Goal: Task Accomplishment & Management: Manage account settings

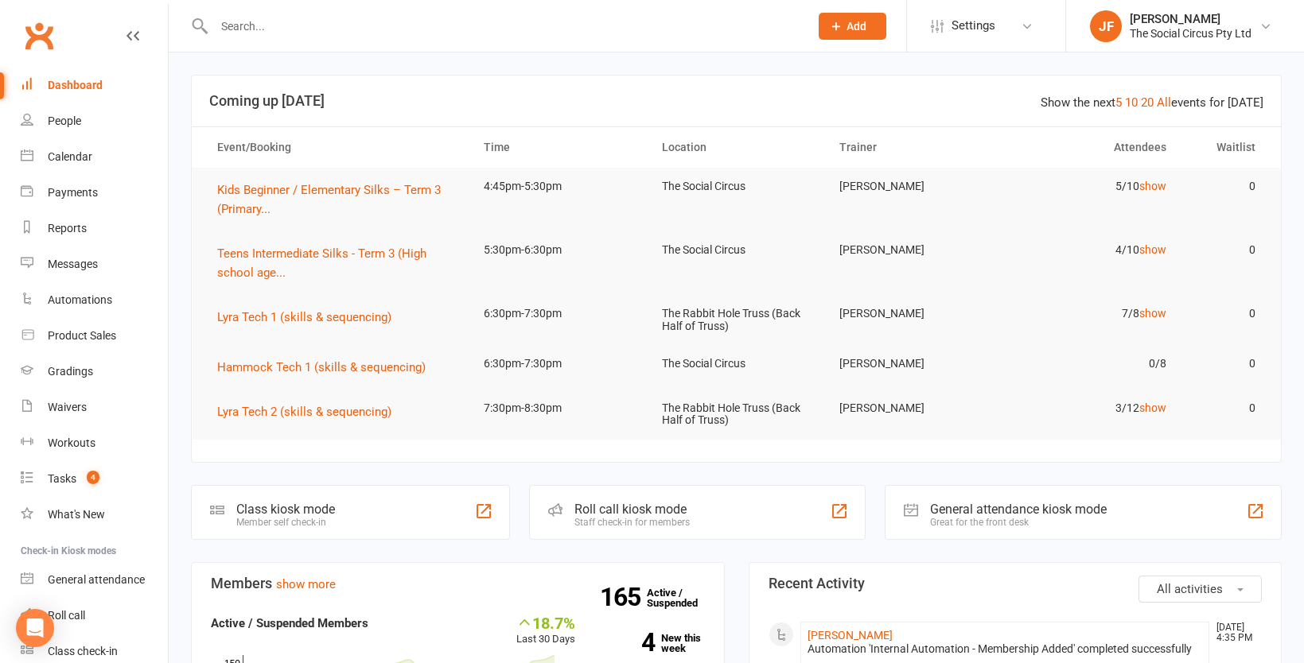
click at [300, 29] on input "text" at bounding box center [503, 26] width 589 height 22
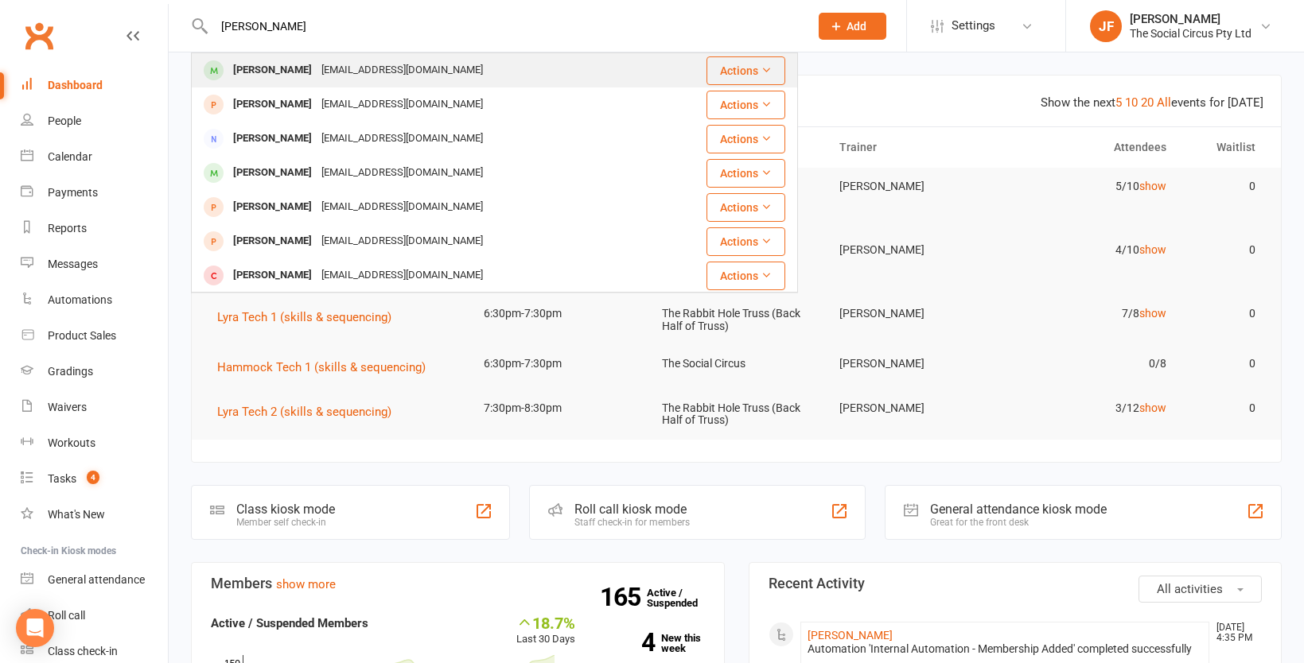
type input "[PERSON_NAME]"
click at [390, 71] on div "[EMAIL_ADDRESS][DOMAIN_NAME]" at bounding box center [402, 70] width 171 height 23
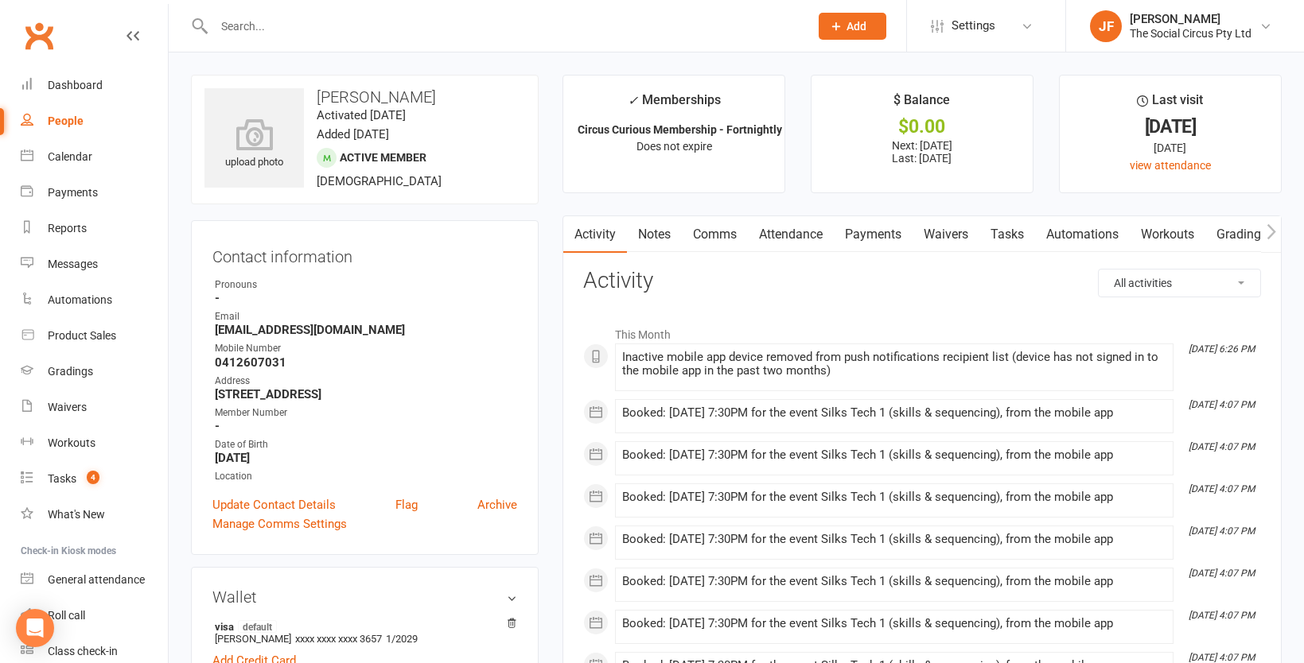
click at [795, 235] on link "Attendance" at bounding box center [791, 234] width 86 height 37
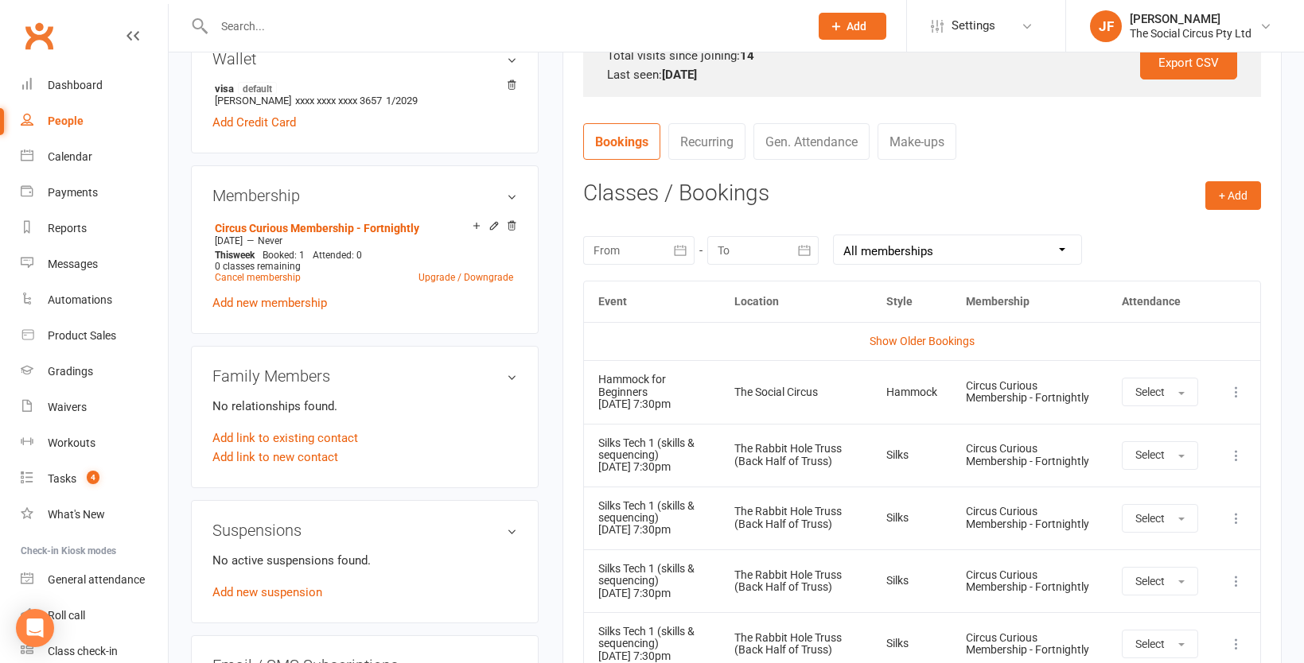
scroll to position [539, 0]
click at [1184, 395] on button "Select" at bounding box center [1160, 391] width 76 height 29
click at [1157, 467] on link "Absent" at bounding box center [1201, 459] width 158 height 32
click at [476, 222] on icon at bounding box center [476, 225] width 6 height 6
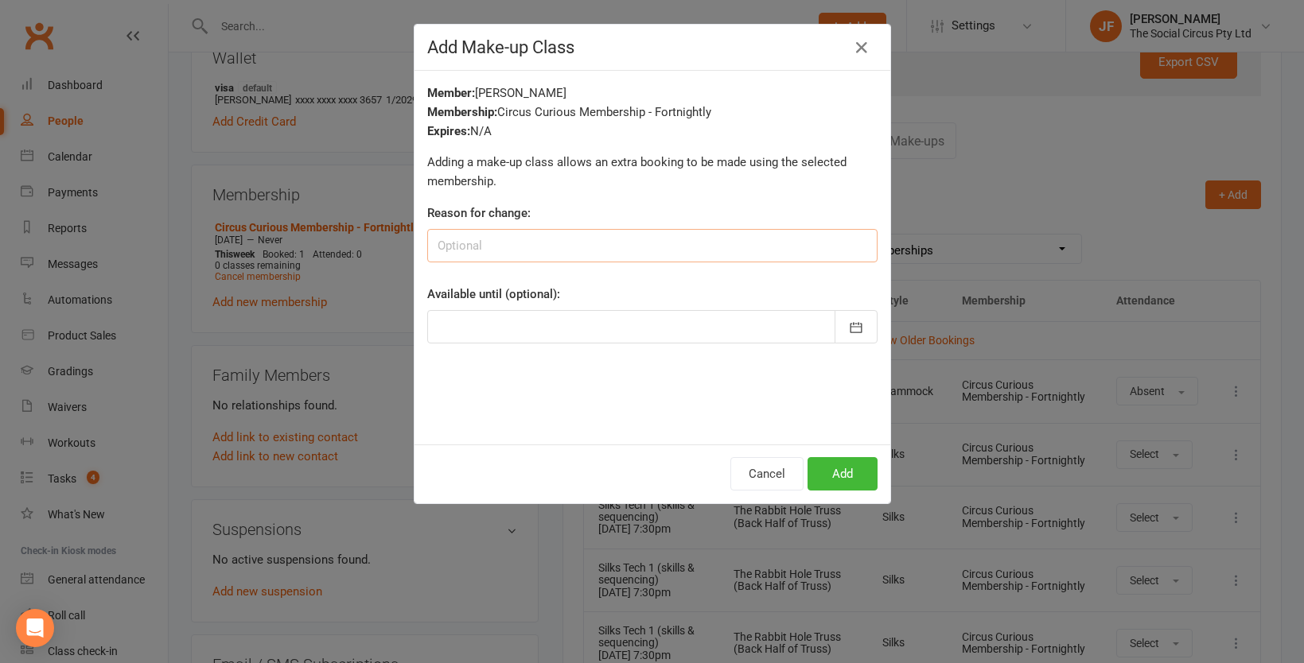
click at [569, 246] on input at bounding box center [652, 245] width 450 height 33
type input "approved late cancel"
click at [853, 326] on icon "button" at bounding box center [856, 327] width 12 height 10
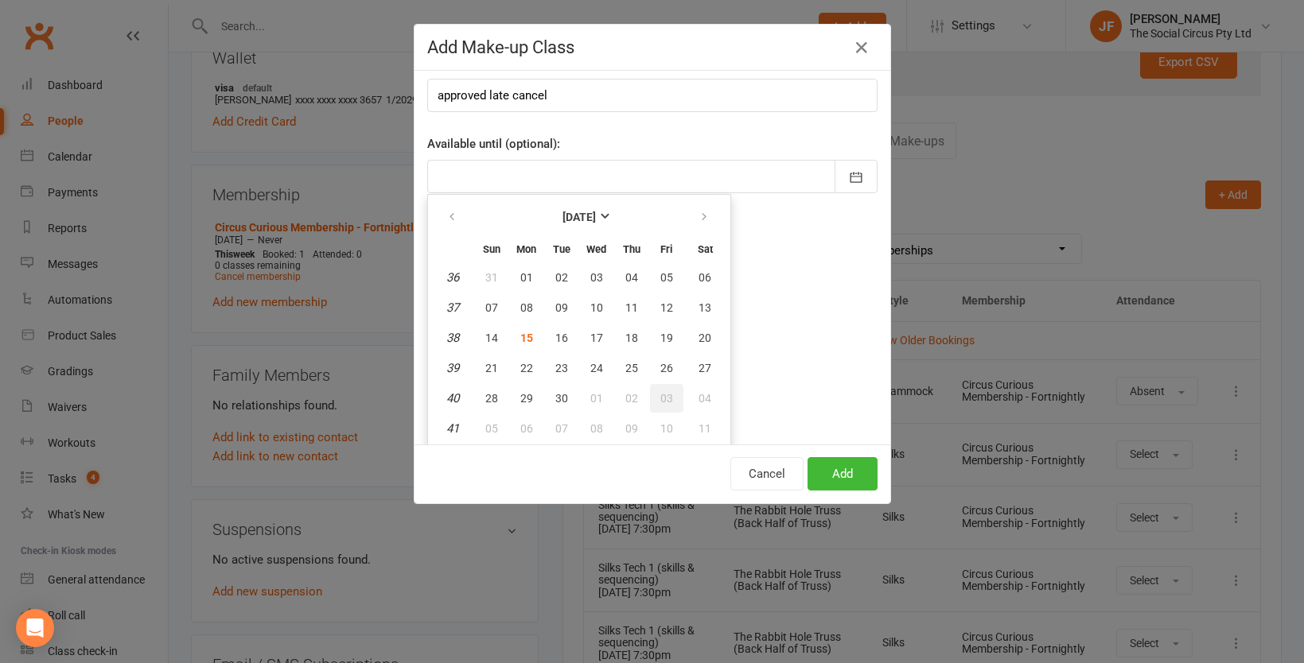
click at [671, 396] on span "03" at bounding box center [666, 398] width 13 height 13
type input "[DATE]"
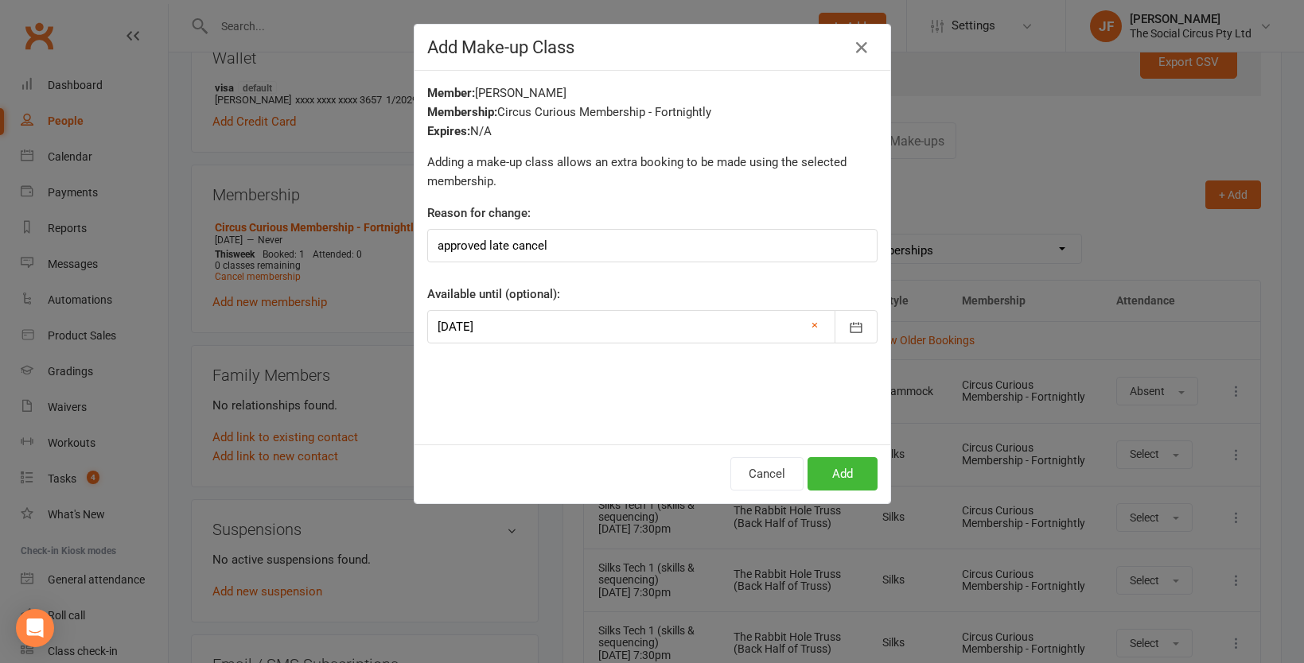
scroll to position [0, 0]
click at [842, 480] on button "Add" at bounding box center [842, 473] width 70 height 33
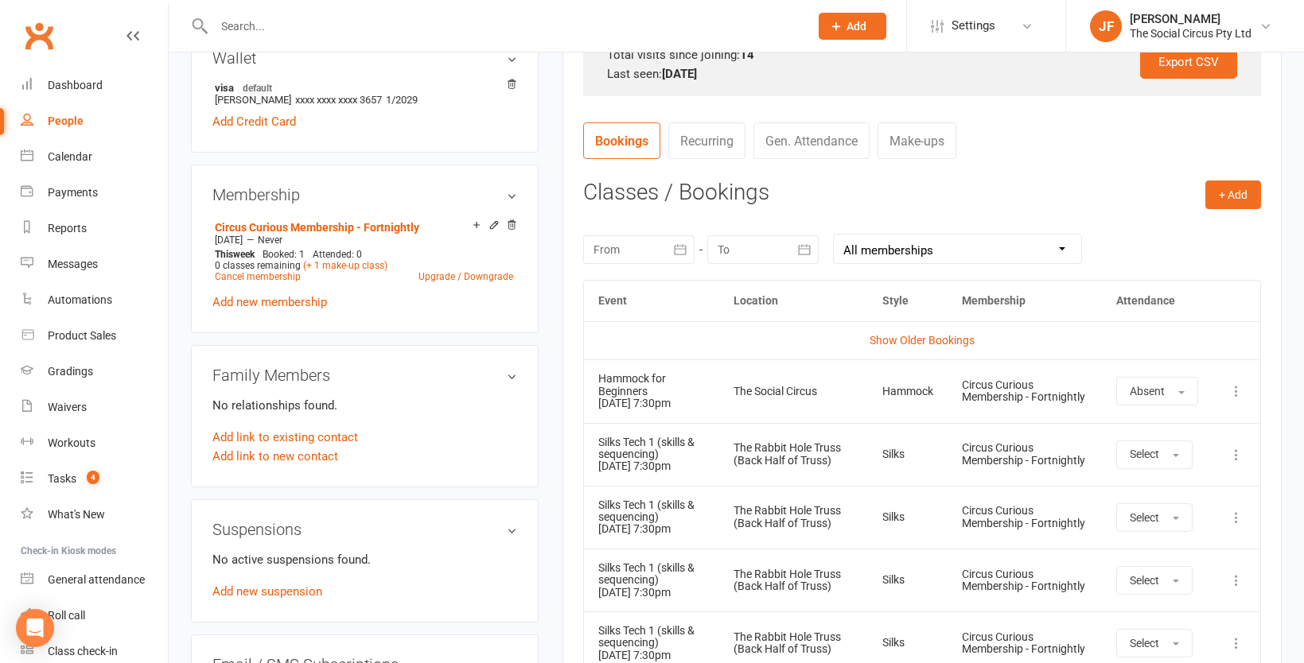
click at [337, 31] on input "text" at bounding box center [503, 26] width 589 height 22
paste input "[EMAIL_ADDRESS][DOMAIN_NAME]"
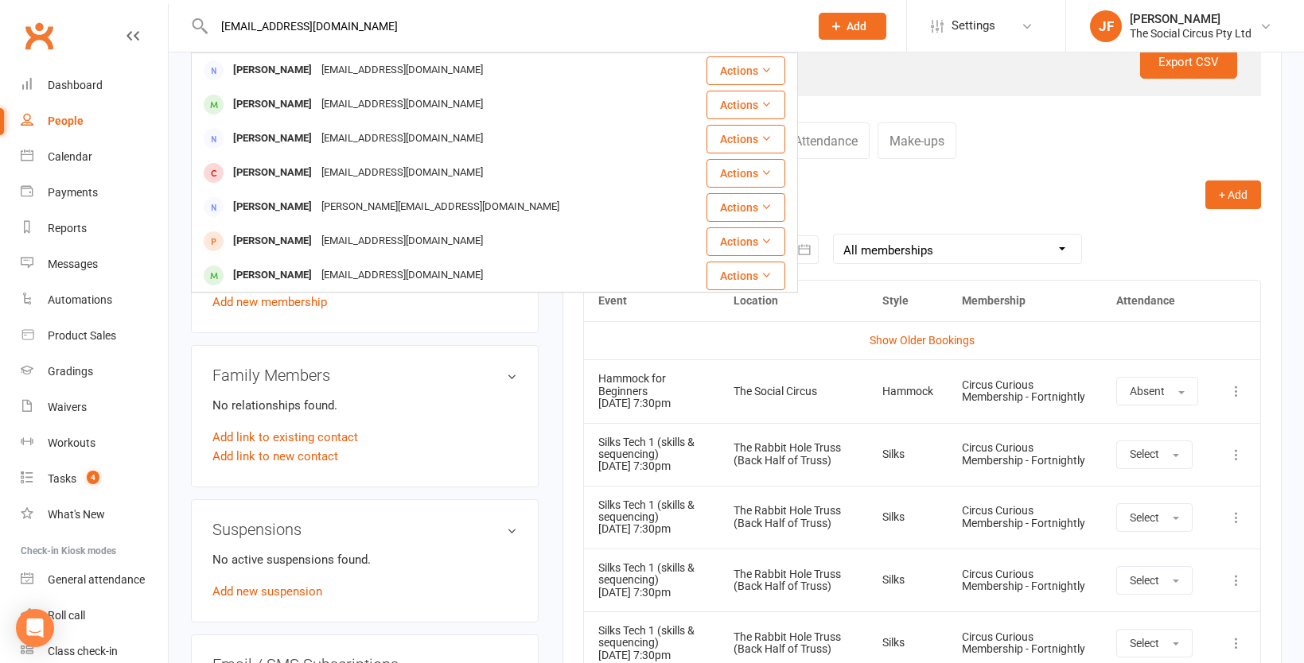
type input "[EMAIL_ADDRESS][DOMAIN_NAME]"
click at [324, 65] on div "[EMAIL_ADDRESS][DOMAIN_NAME]" at bounding box center [402, 70] width 171 height 23
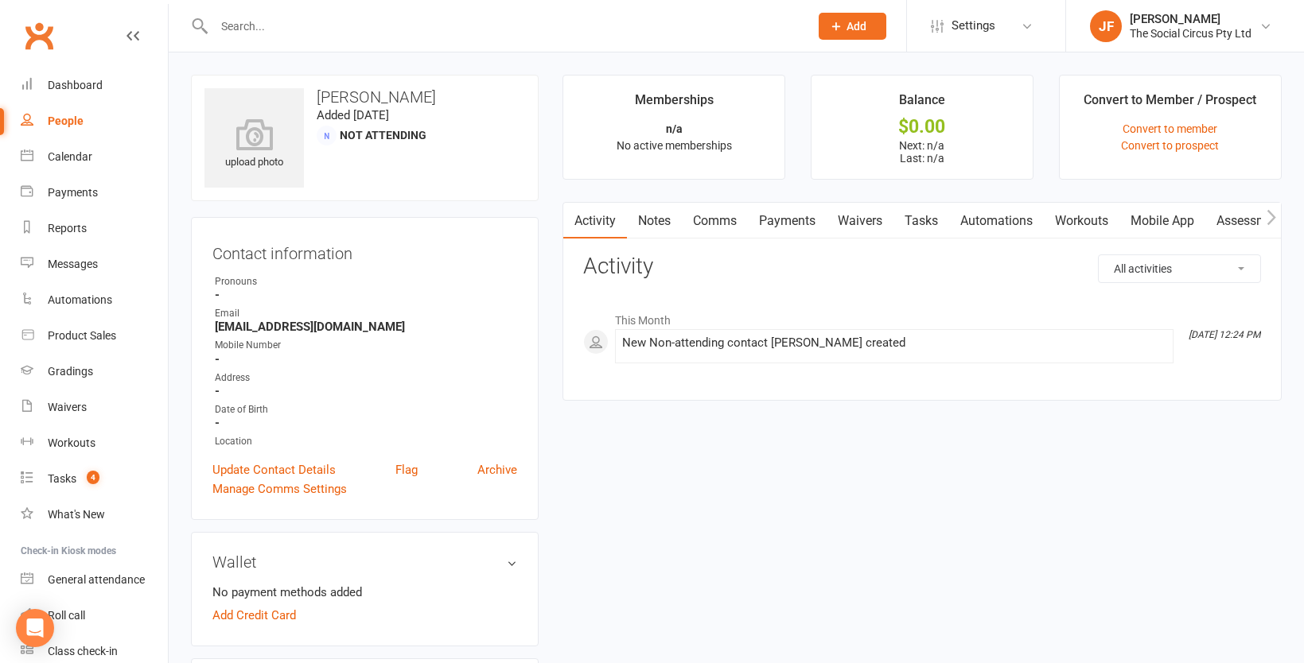
scroll to position [401, 0]
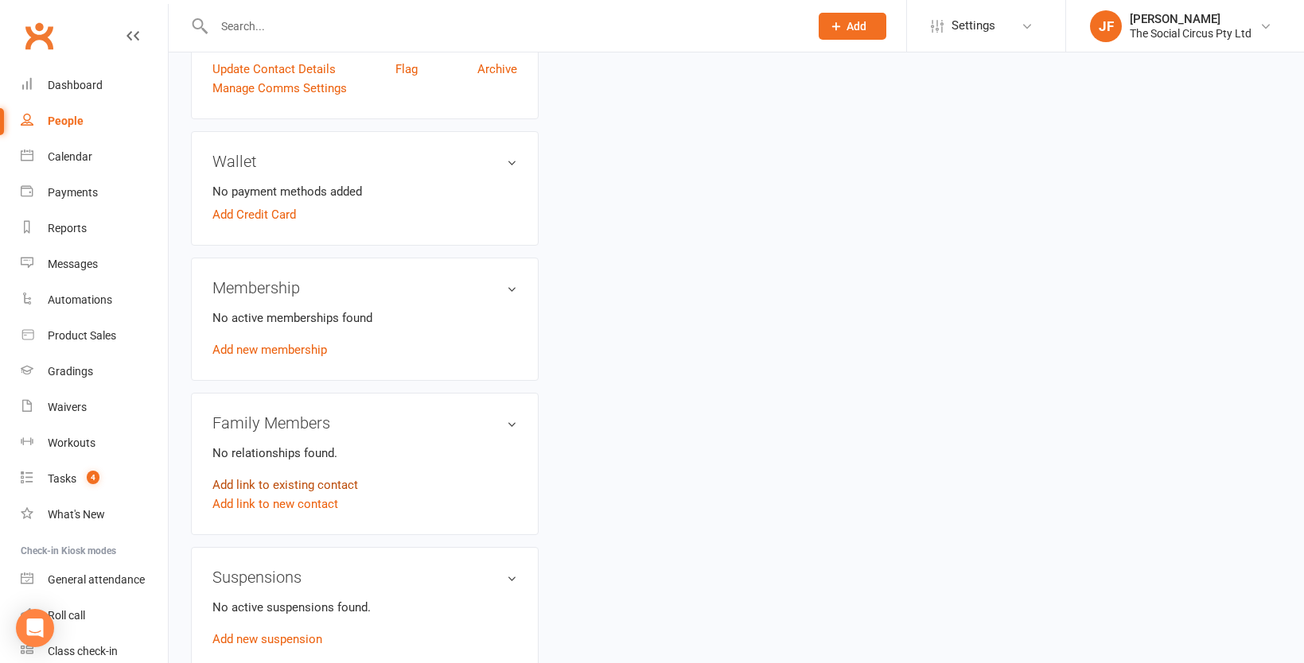
click at [297, 486] on link "Add link to existing contact" at bounding box center [285, 485] width 146 height 19
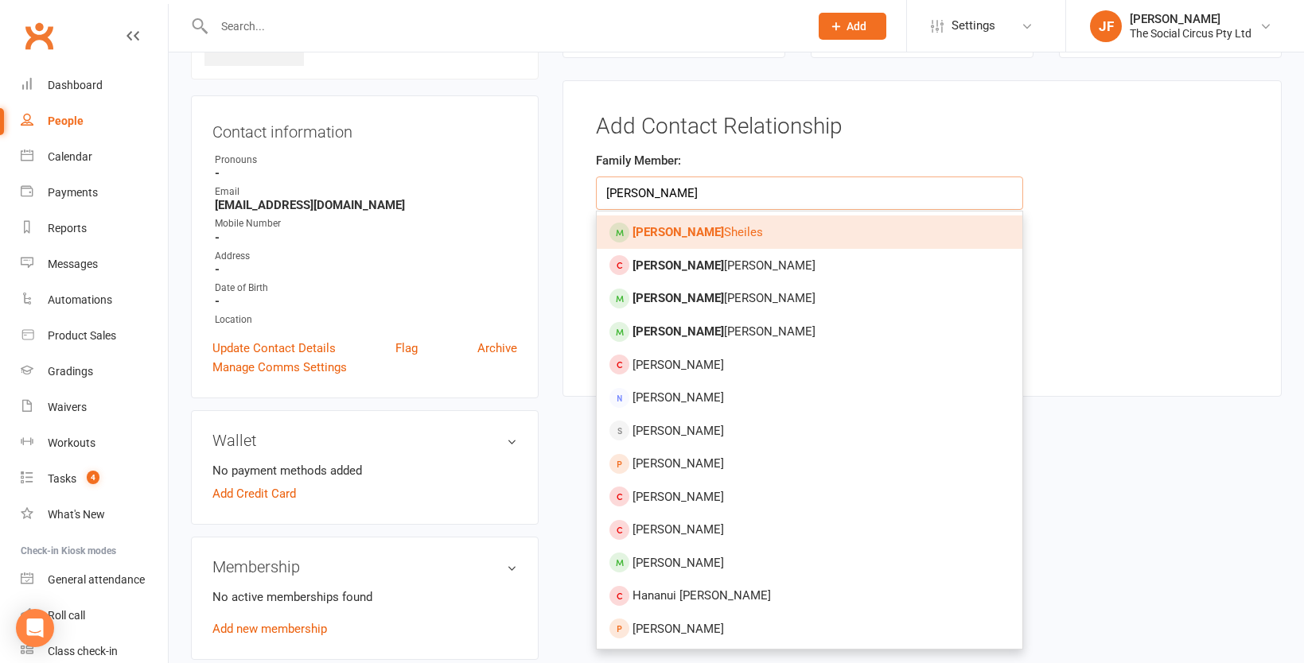
type input "[PERSON_NAME]"
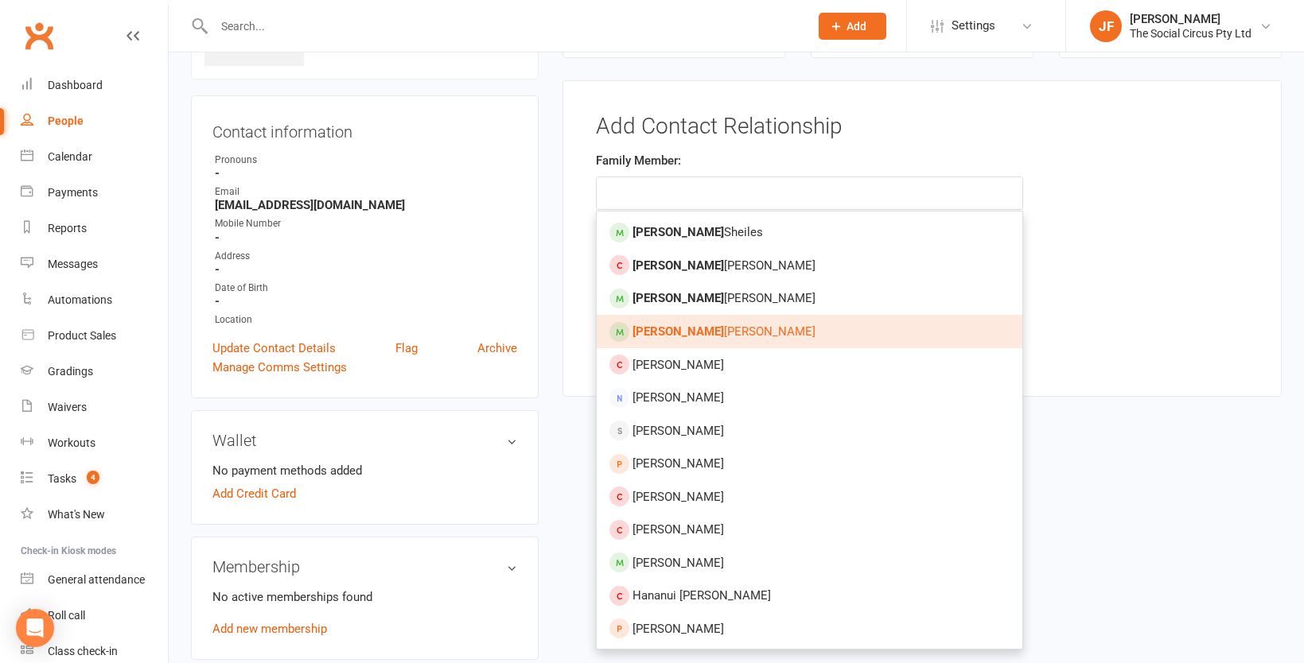
click at [694, 321] on link "[PERSON_NAME]" at bounding box center [810, 331] width 426 height 33
type input "[PERSON_NAME]"
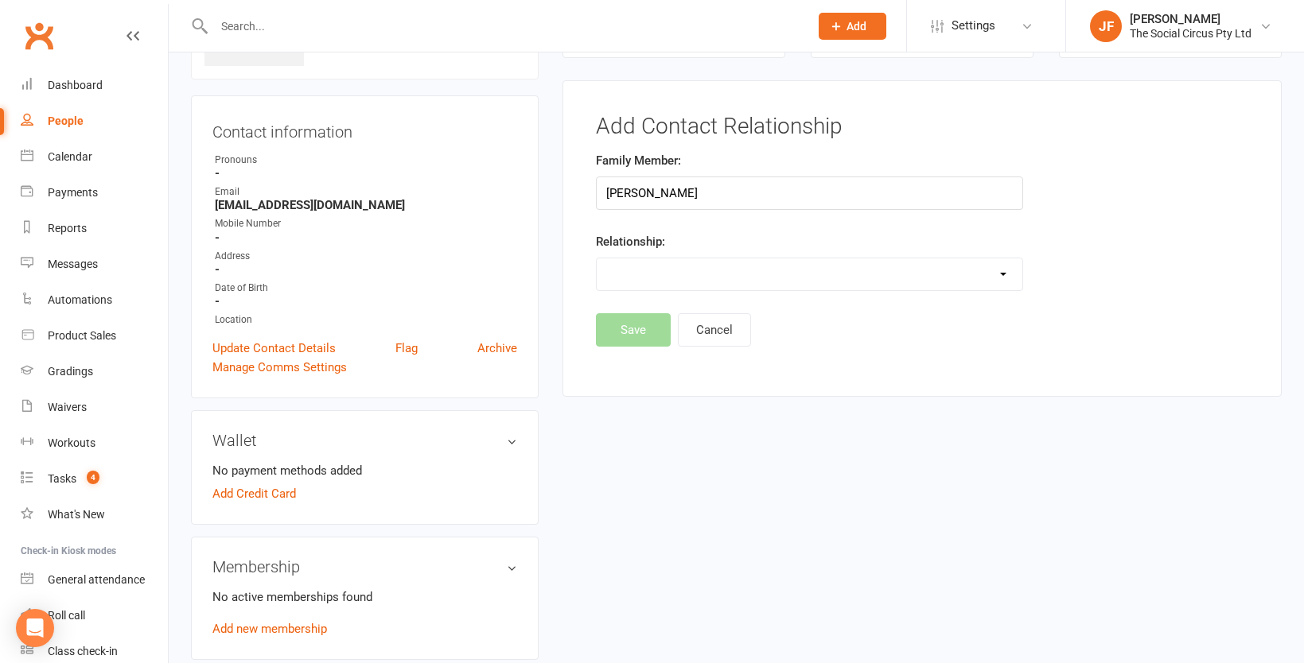
click at [654, 274] on select "Parent / Guardian Child Sibling (parent not in system) Spouse / Partner Cousin …" at bounding box center [810, 275] width 426 height 32
select select "1"
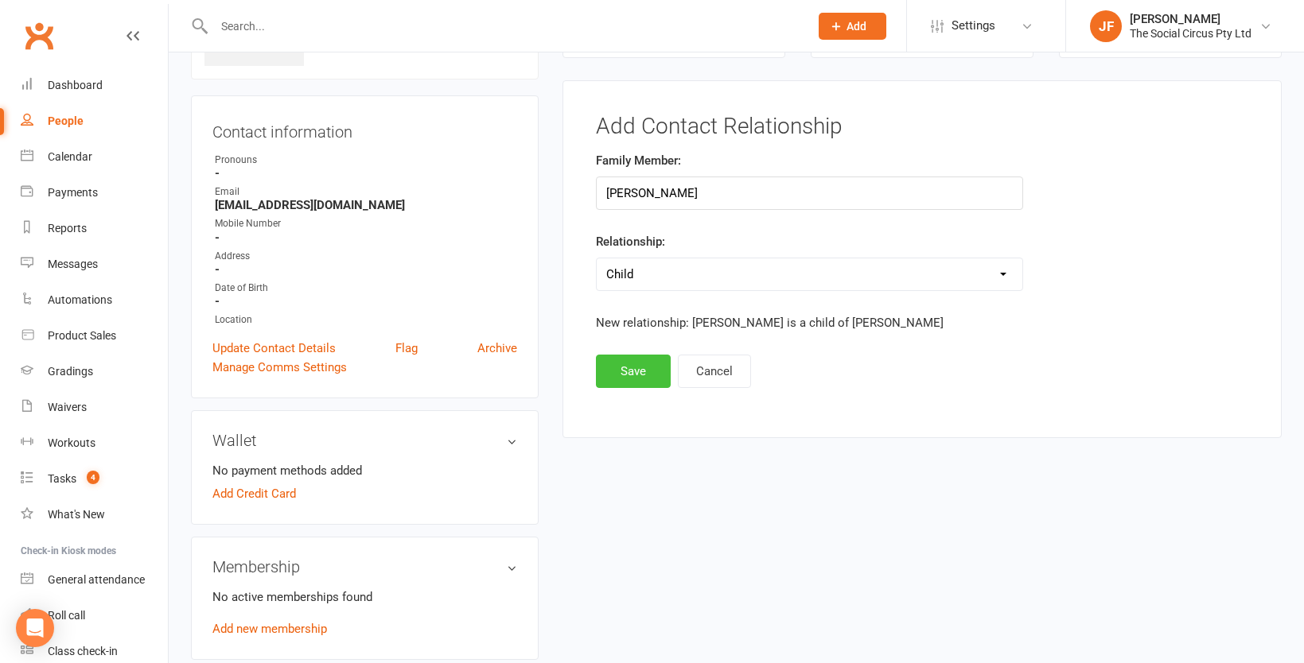
click at [632, 370] on button "Save" at bounding box center [633, 371] width 75 height 33
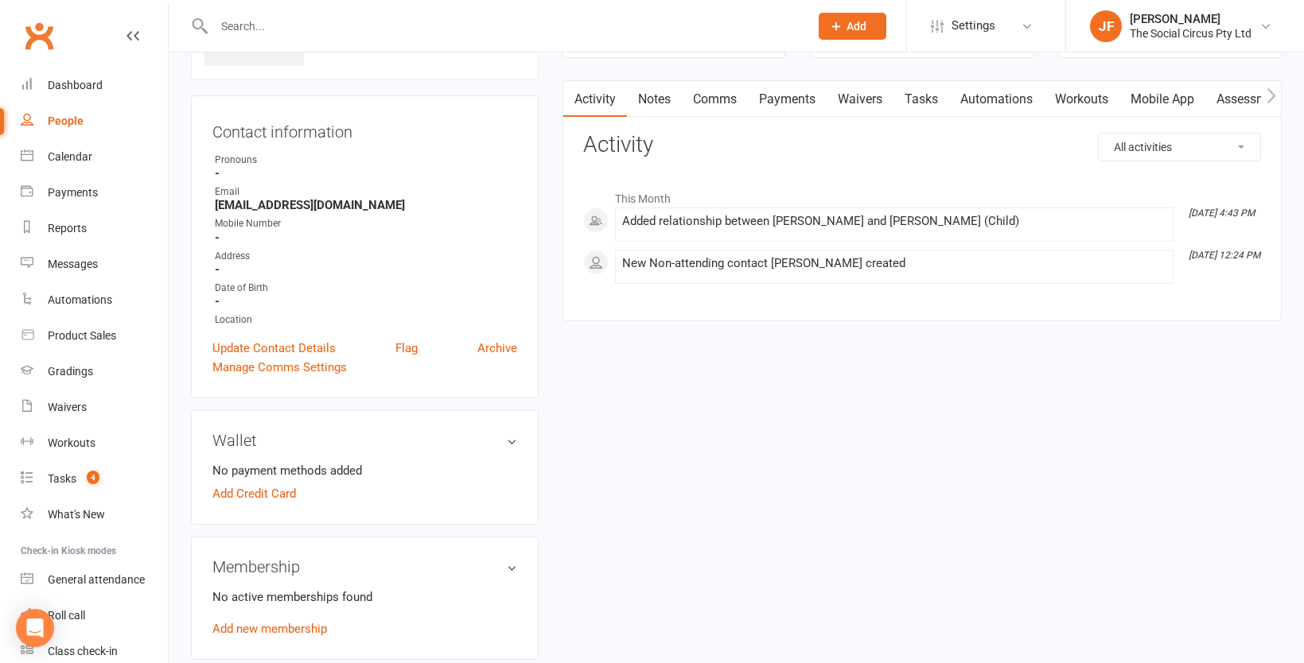
click at [858, 98] on link "Waivers" at bounding box center [860, 99] width 67 height 37
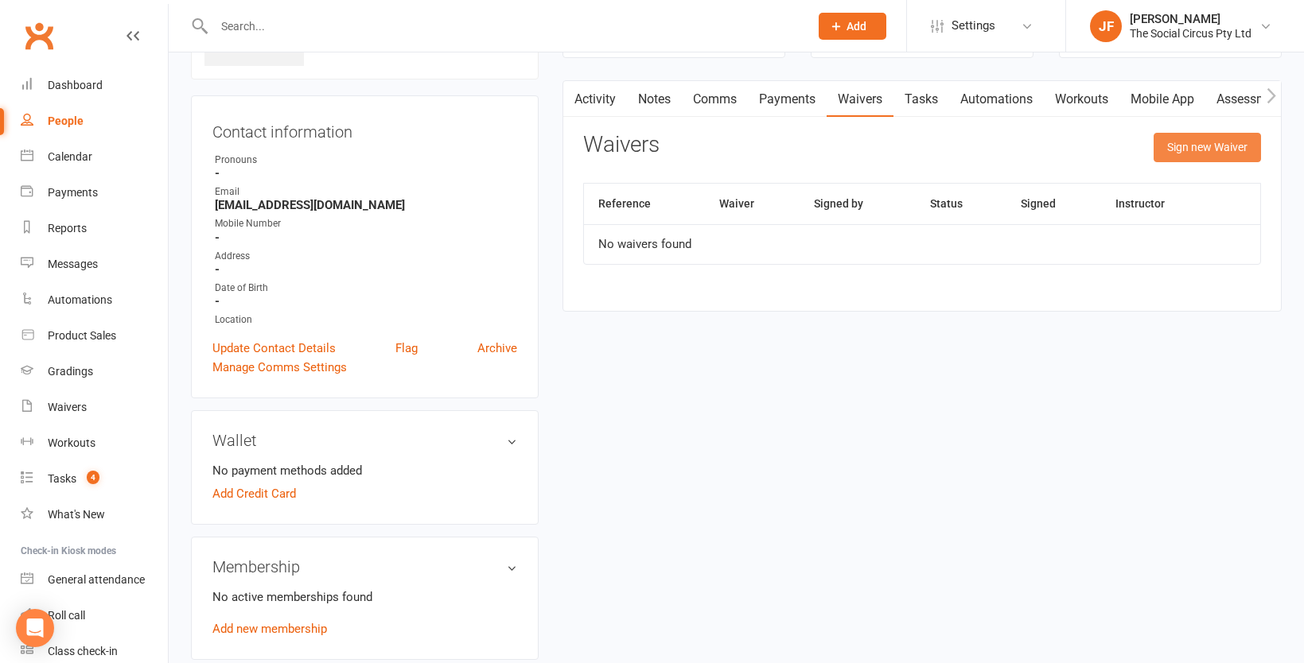
click at [1175, 150] on button "Sign new Waiver" at bounding box center [1206, 147] width 107 height 29
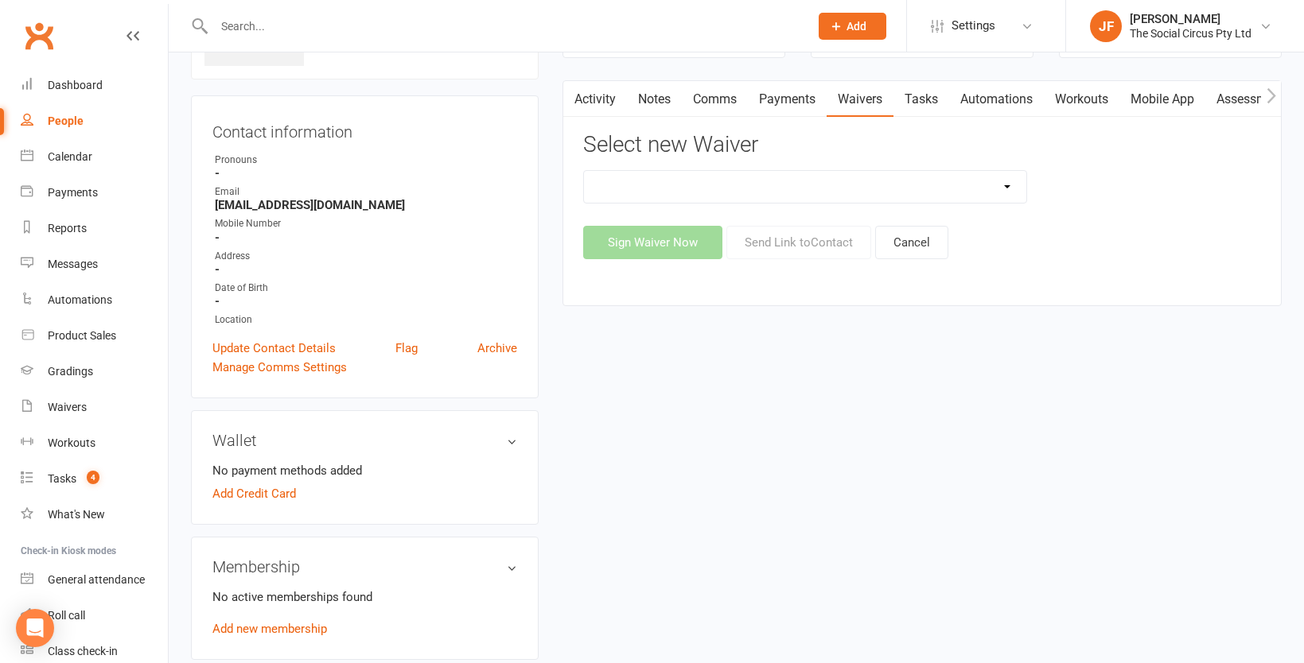
click at [792, 189] on select "Advanced Addict Foundation Membership 18+ Advanced Addict Membership 18+ Advanc…" at bounding box center [805, 187] width 442 height 32
select select "13548"
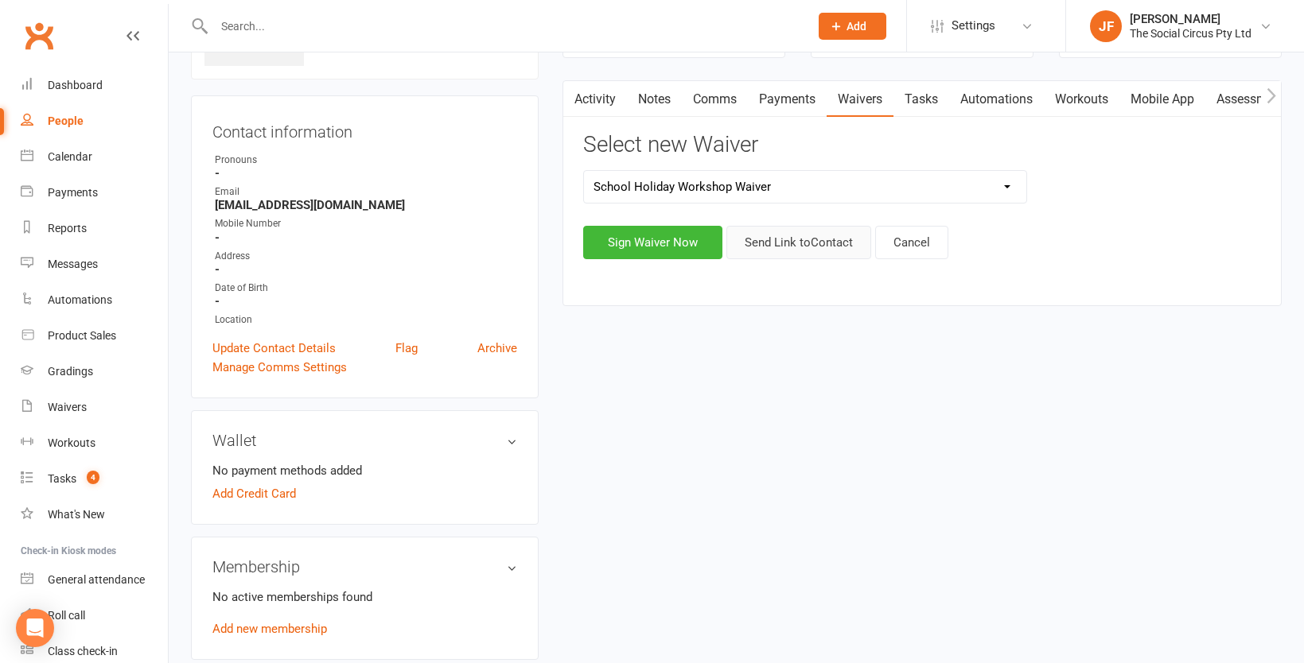
click at [792, 250] on button "Send Link to Contact" at bounding box center [798, 242] width 145 height 33
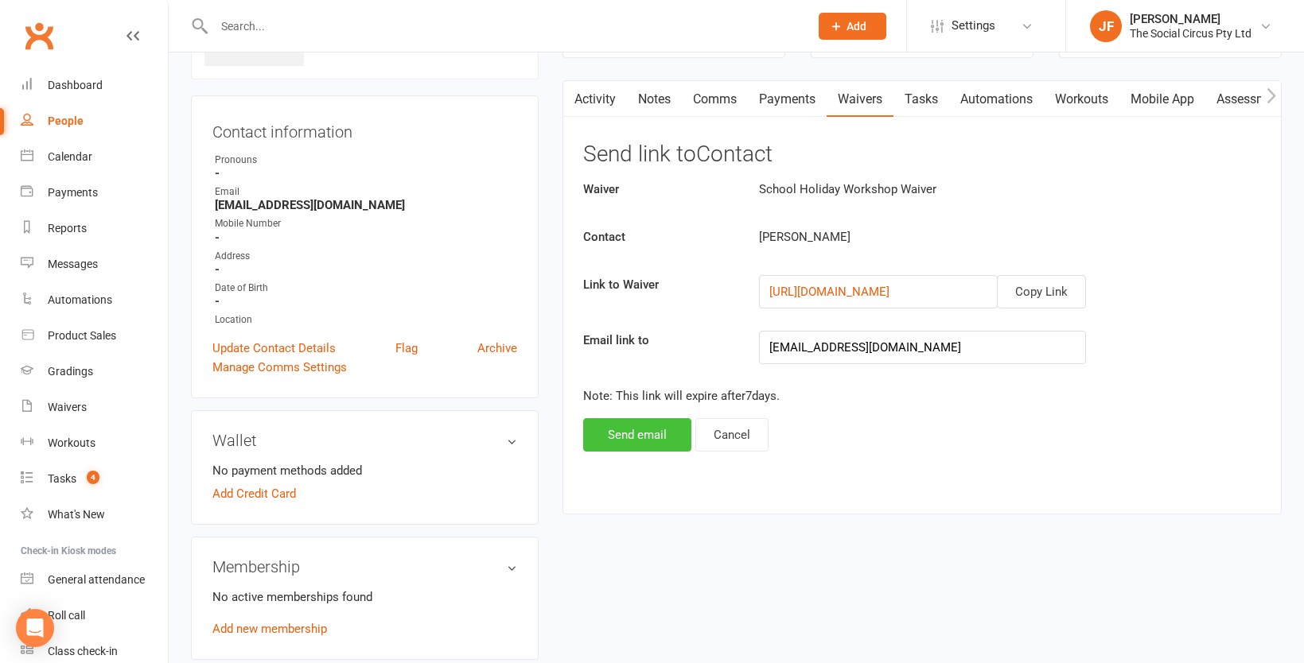
click at [656, 435] on button "Send email" at bounding box center [637, 434] width 108 height 33
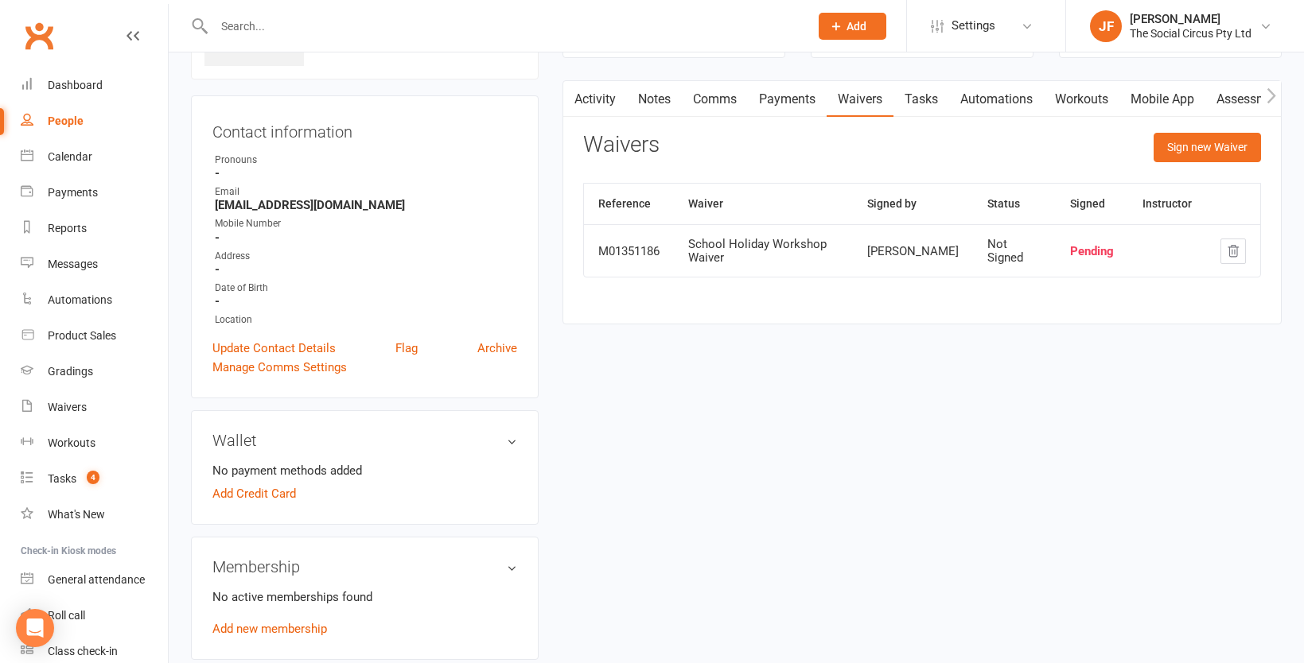
click at [336, 29] on input "text" at bounding box center [503, 26] width 589 height 22
paste input "[EMAIL_ADDRESS][PERSON_NAME][DOMAIN_NAME]"
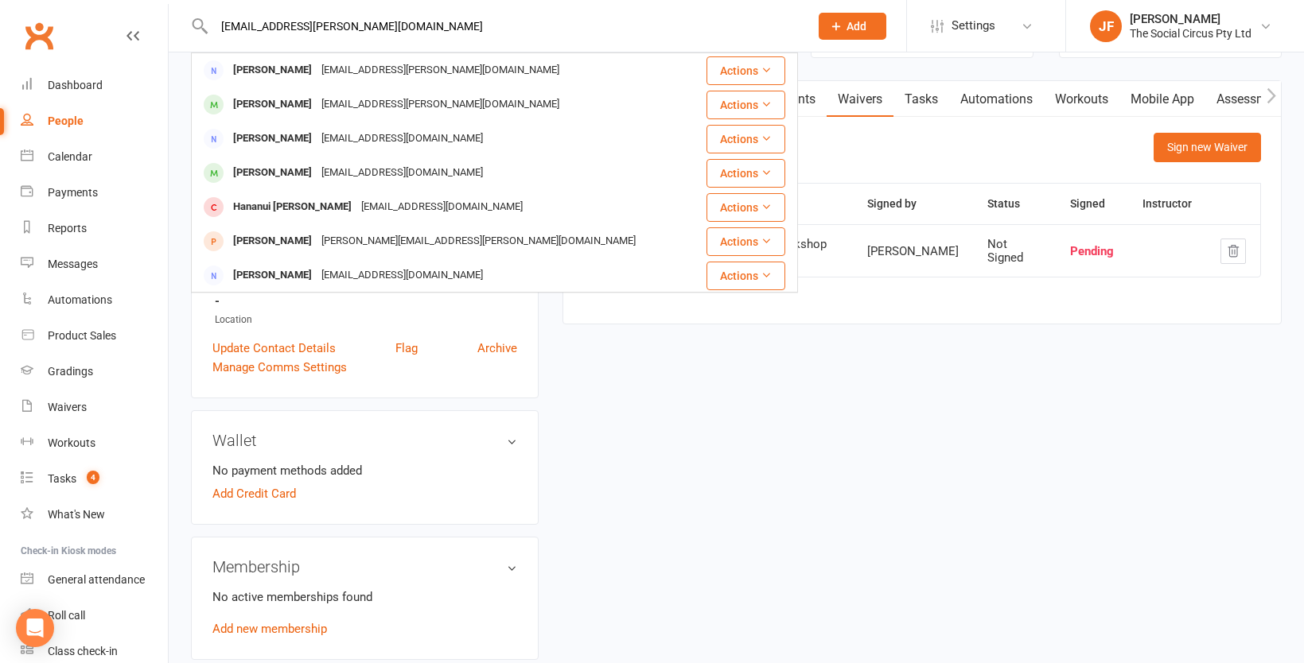
type input "[EMAIL_ADDRESS][PERSON_NAME][DOMAIN_NAME]"
click at [353, 73] on div "[EMAIL_ADDRESS][PERSON_NAME][DOMAIN_NAME]" at bounding box center [440, 70] width 247 height 23
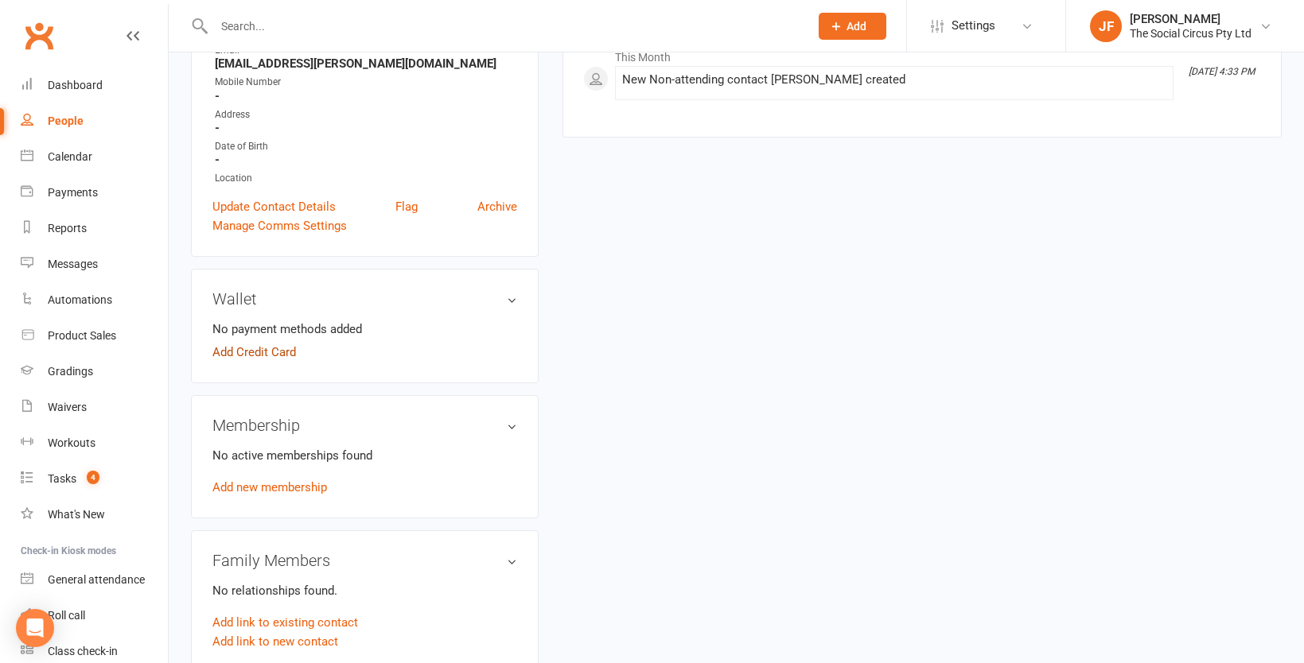
scroll to position [266, 0]
click at [271, 617] on link "Add link to existing contact" at bounding box center [285, 619] width 146 height 19
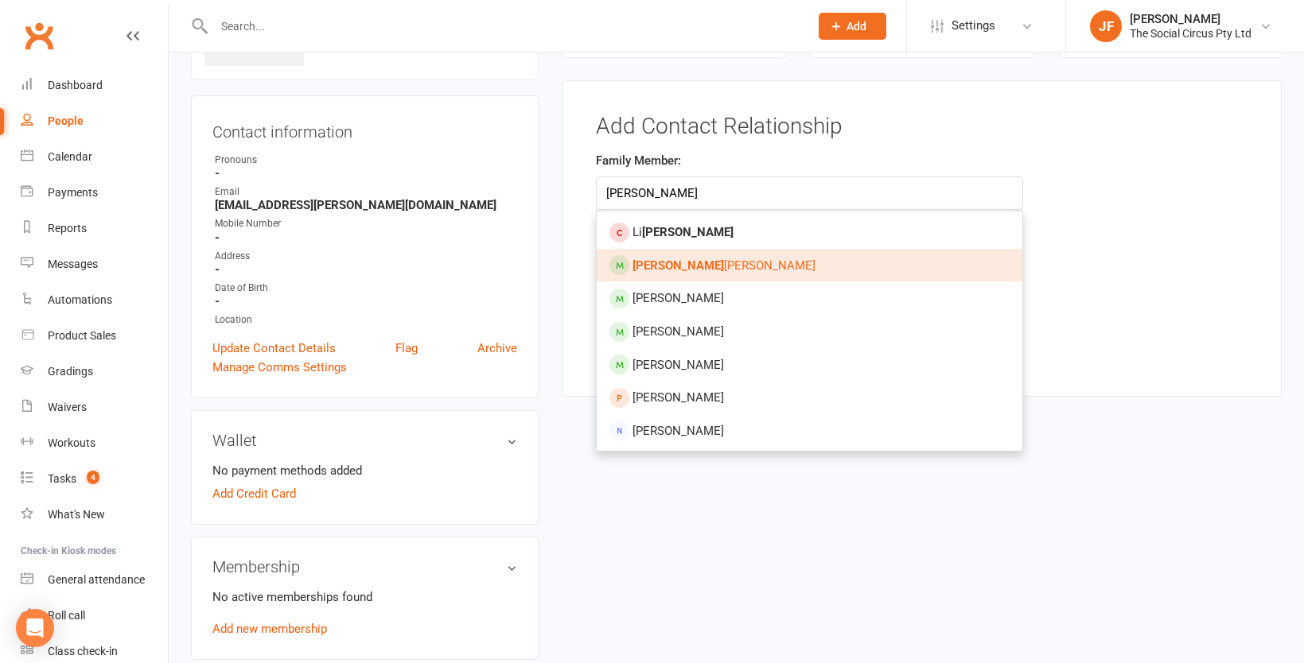
type input "[PERSON_NAME]"
click at [656, 270] on strong "[PERSON_NAME]" at bounding box center [677, 266] width 91 height 14
type input "[PERSON_NAME]"
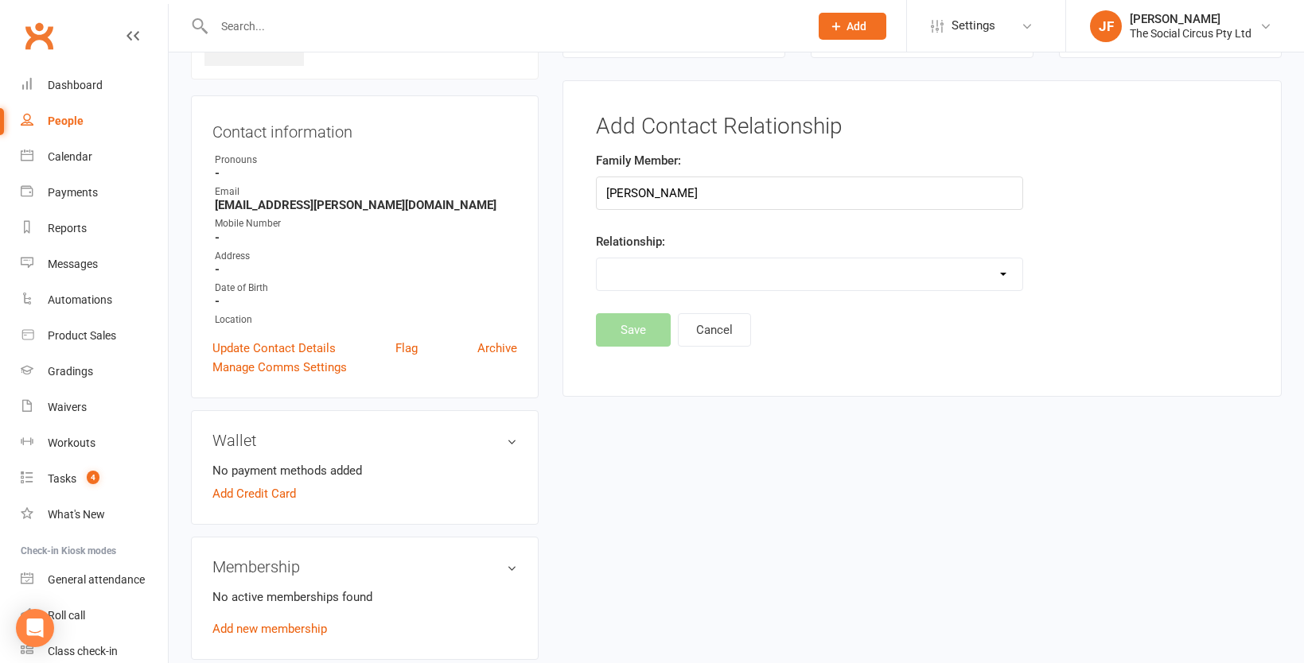
click at [667, 270] on select "Parent / Guardian Child Sibling (parent not in system) Spouse / Partner Cousin …" at bounding box center [810, 275] width 426 height 32
select select "1"
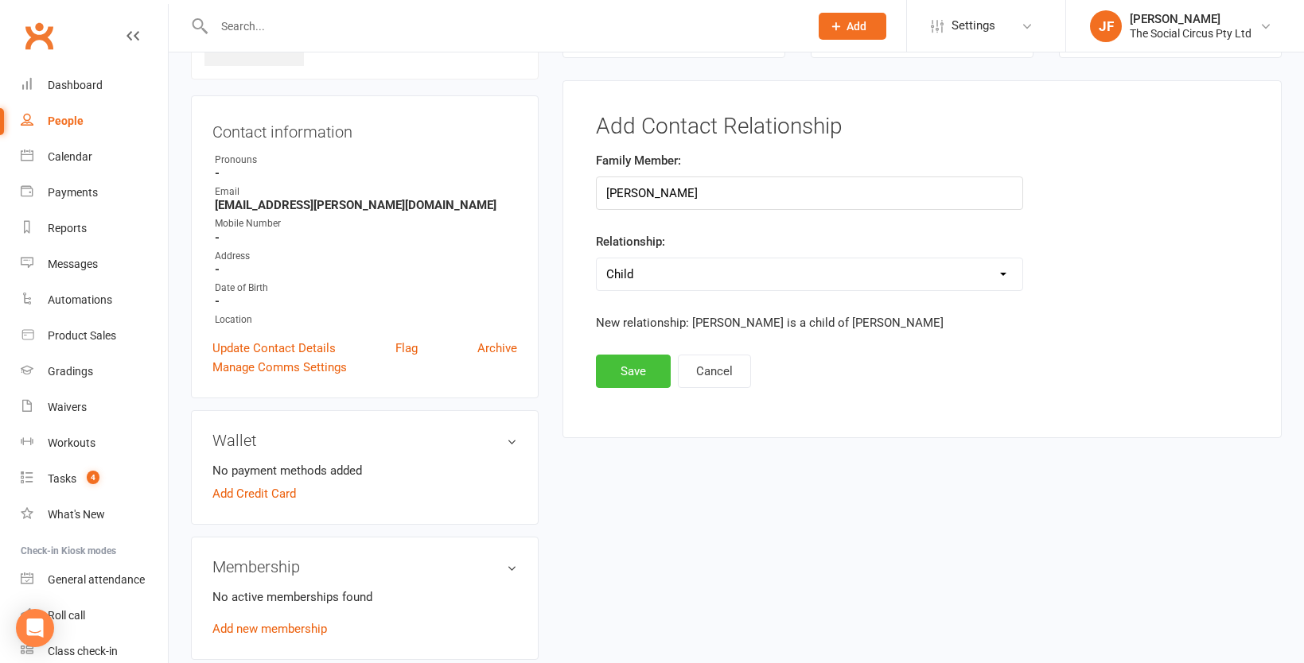
click at [627, 372] on button "Save" at bounding box center [633, 371] width 75 height 33
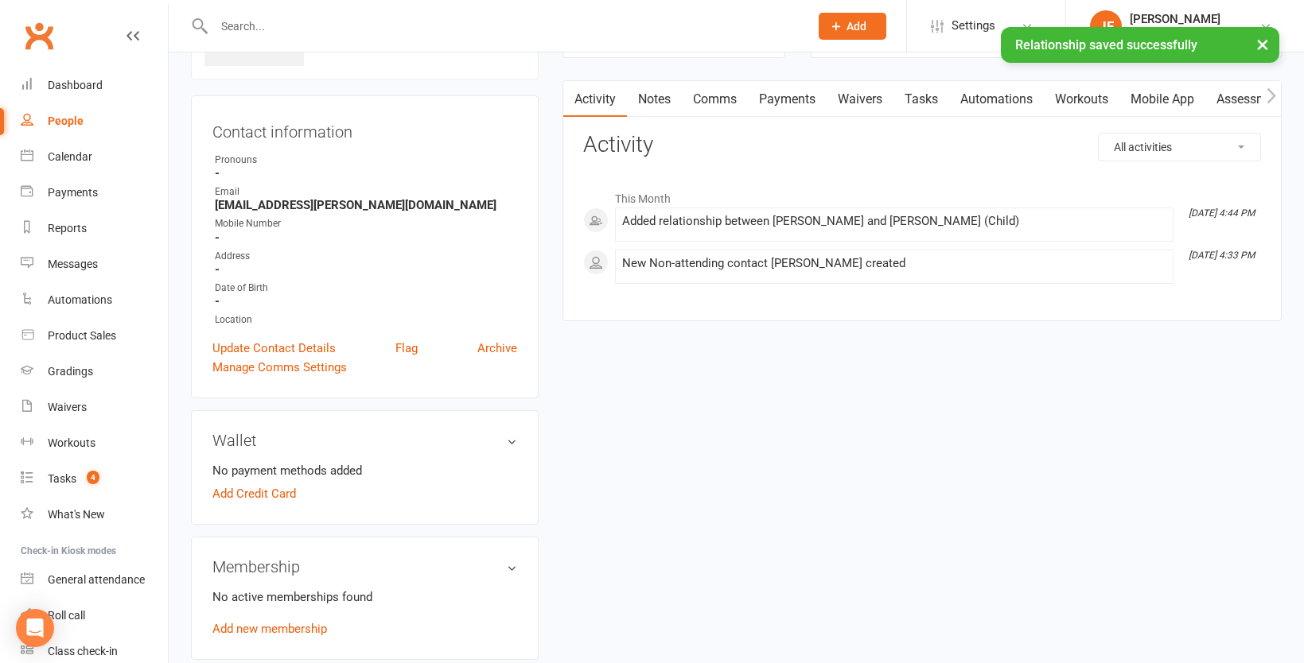
click at [858, 99] on link "Waivers" at bounding box center [860, 99] width 67 height 37
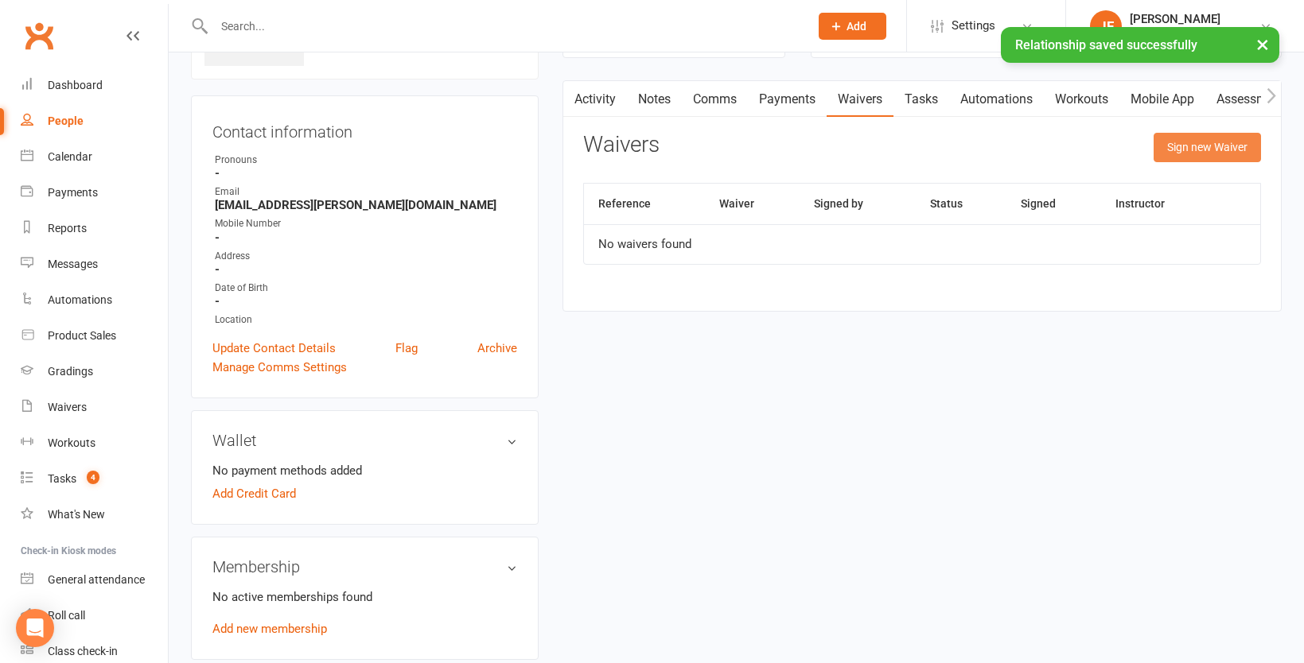
click at [1181, 144] on button "Sign new Waiver" at bounding box center [1206, 147] width 107 height 29
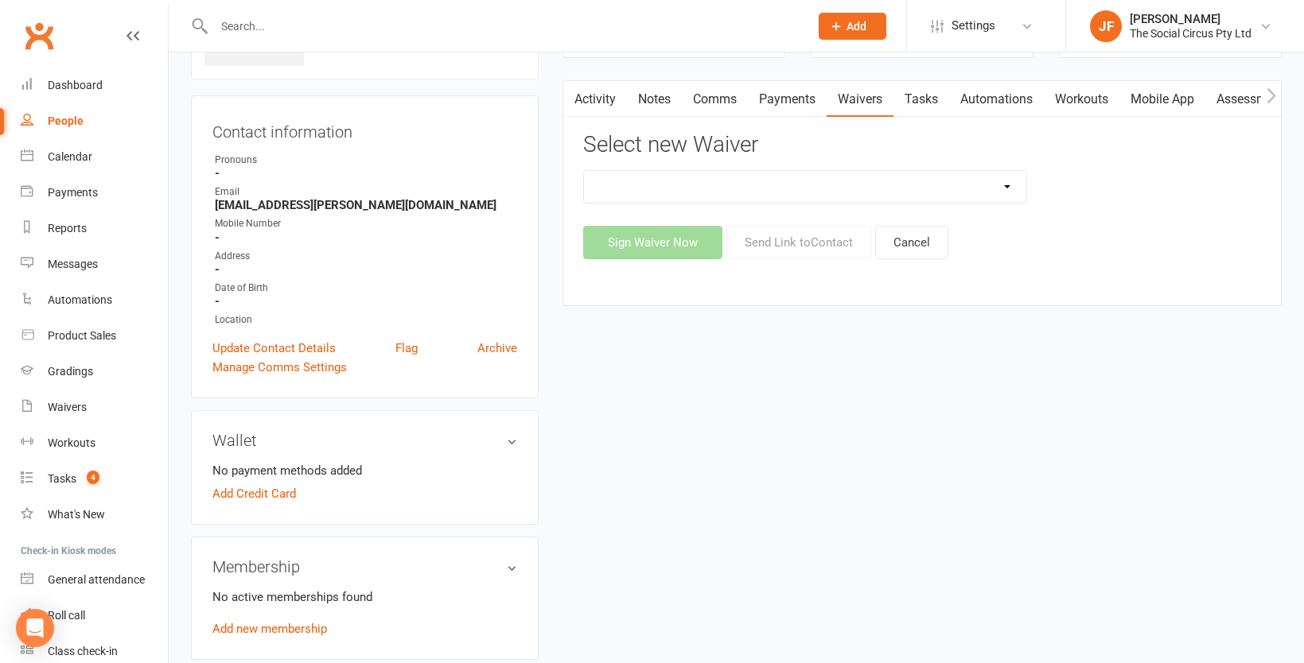
click at [872, 186] on select "Advanced Addict Foundation Membership 18+ Advanced Addict Membership 18+ Advanc…" at bounding box center [805, 187] width 442 height 32
select select "13548"
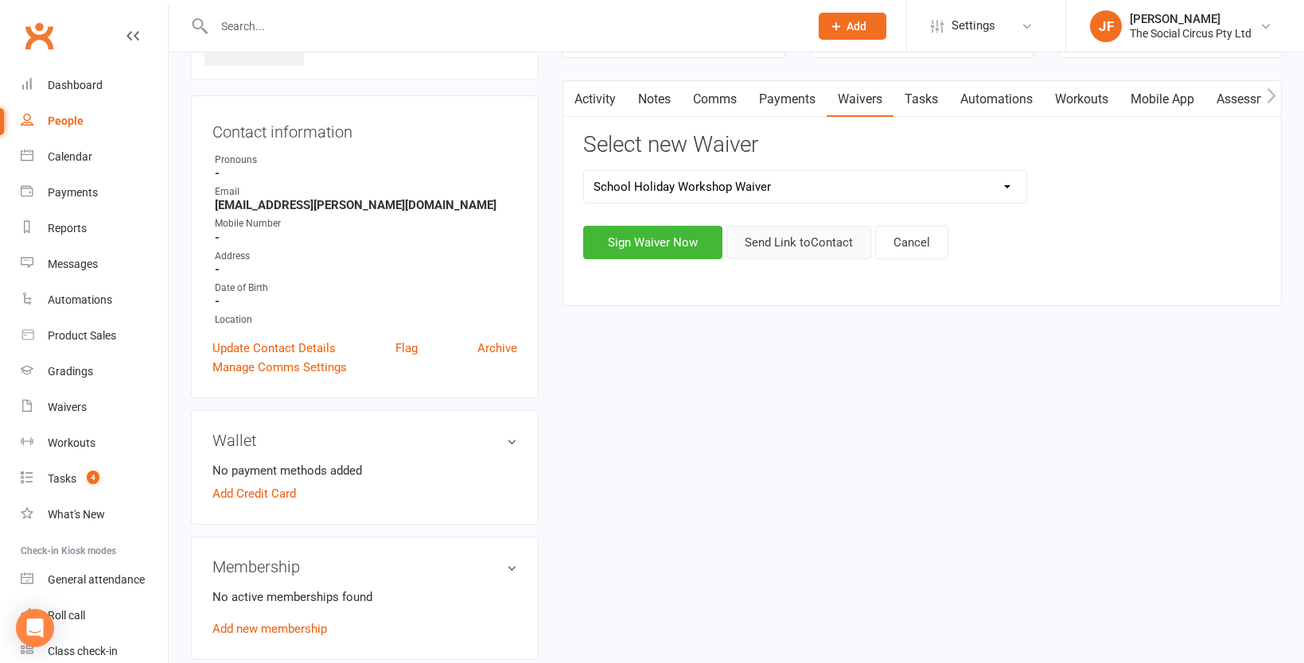
click at [781, 244] on button "Send Link to Contact" at bounding box center [798, 242] width 145 height 33
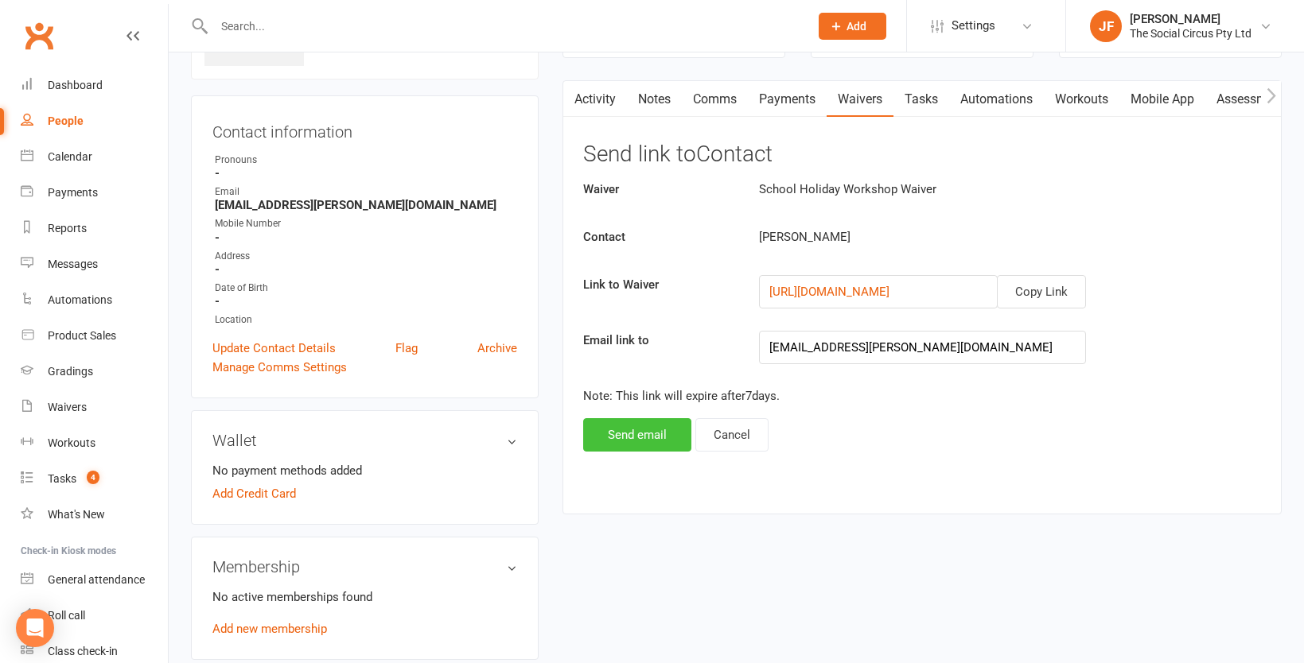
click at [628, 432] on button "Send email" at bounding box center [637, 434] width 108 height 33
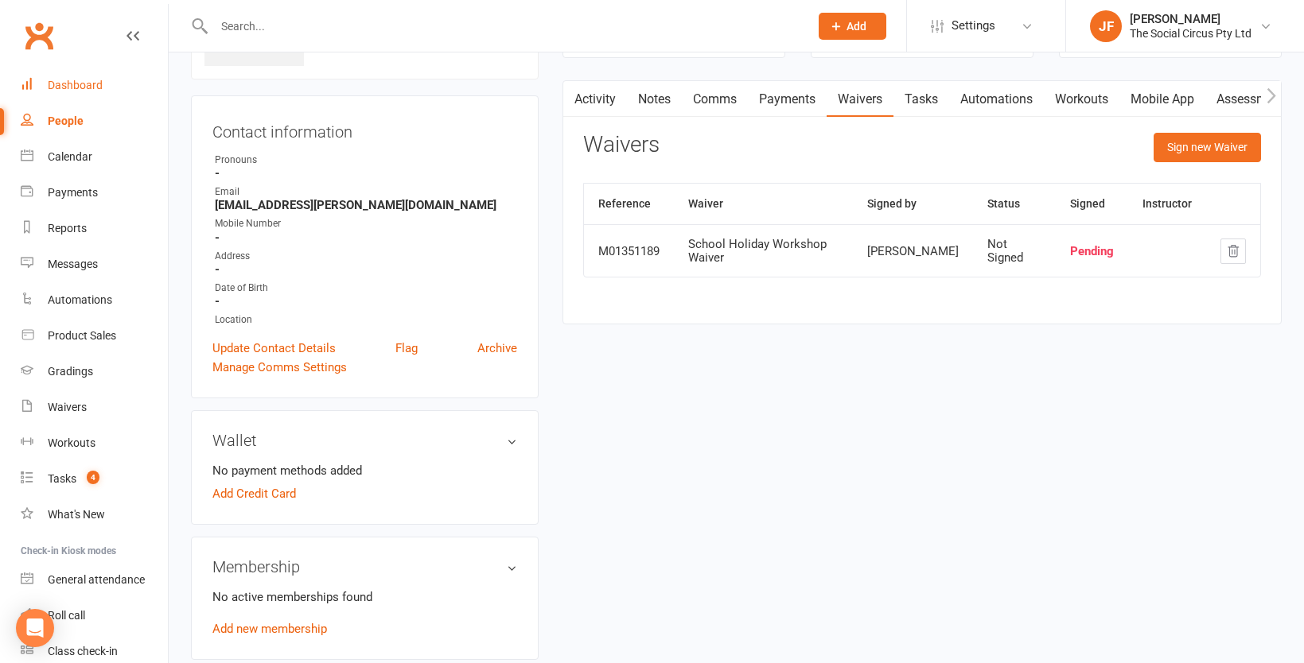
click at [65, 81] on div "Dashboard" at bounding box center [75, 85] width 55 height 13
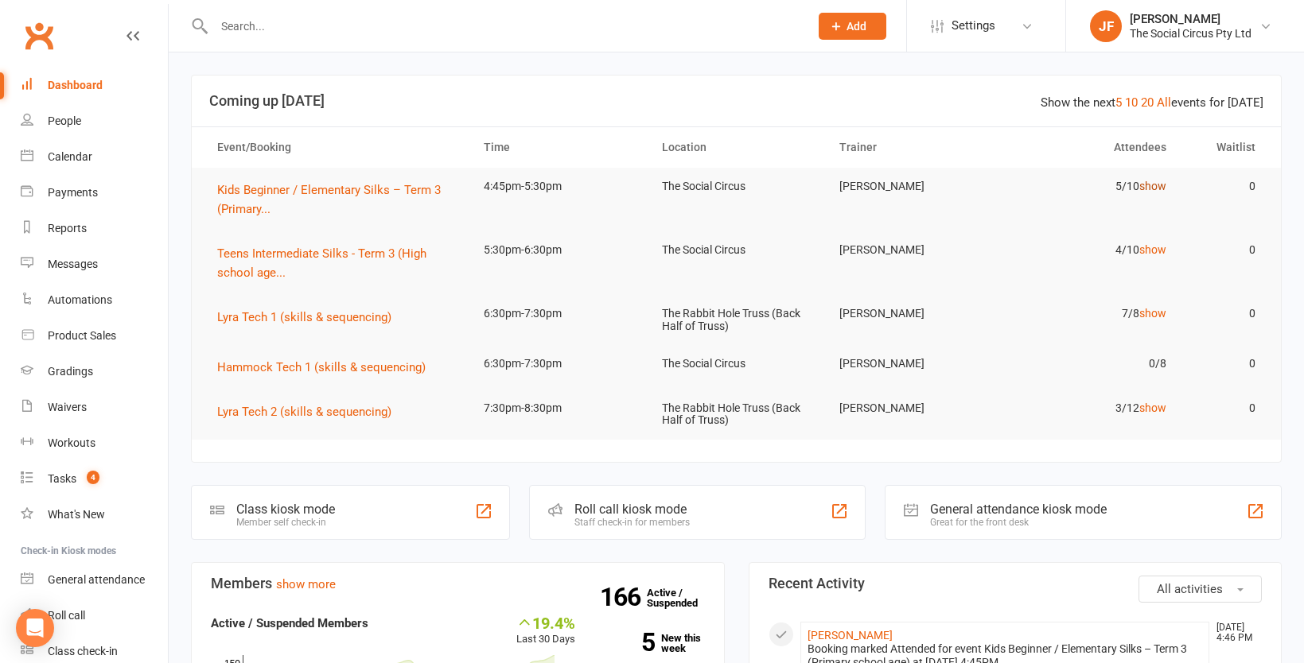
click at [1152, 185] on link "show" at bounding box center [1152, 186] width 27 height 13
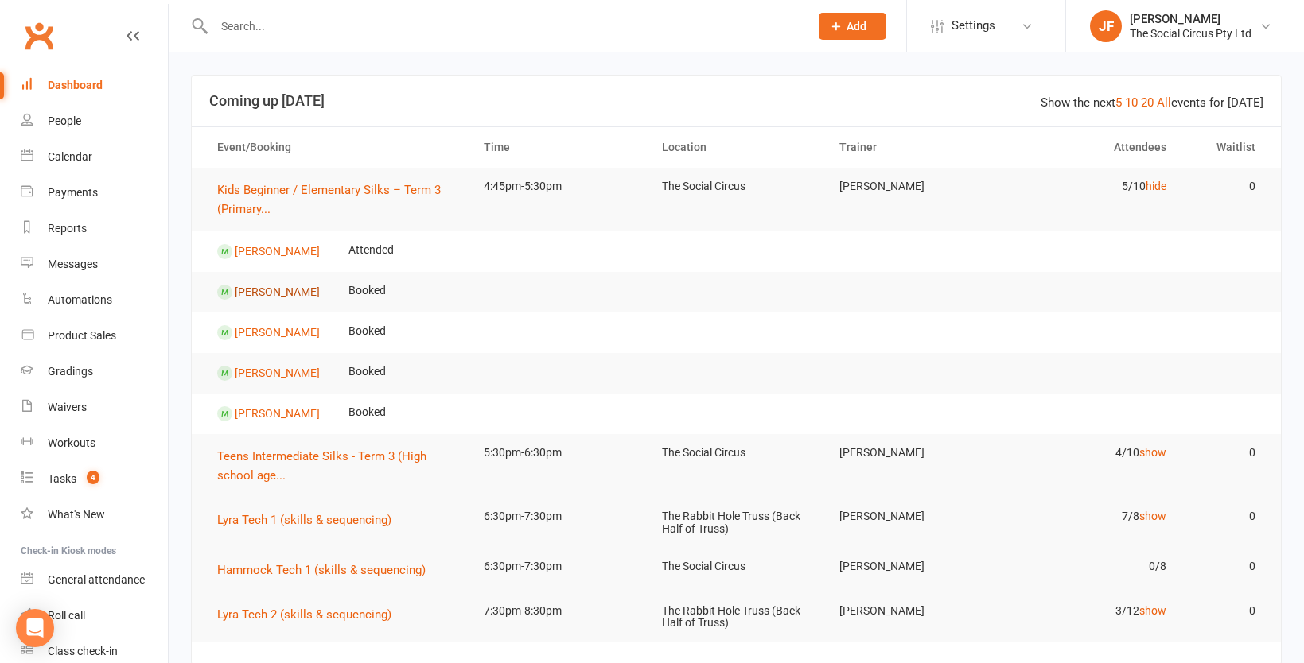
click at [258, 290] on link "[PERSON_NAME]" at bounding box center [277, 292] width 85 height 13
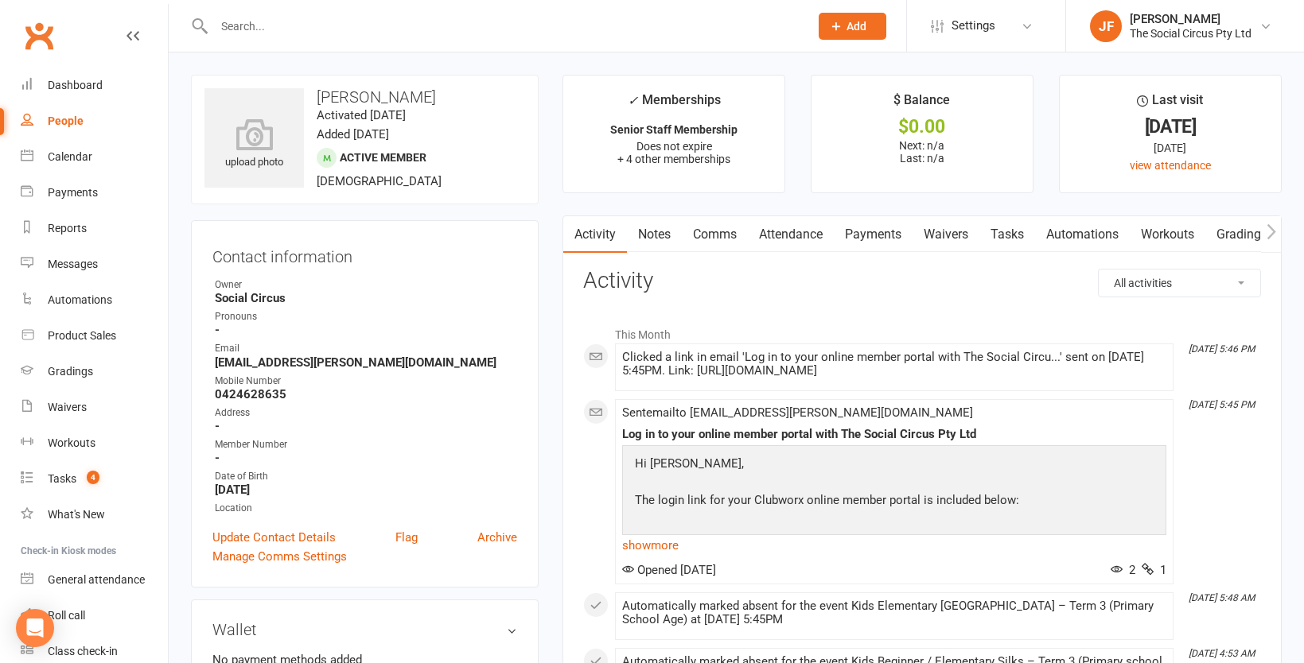
click at [1198, 284] on select "All activities Bookings / Attendances Communications Notes Failed SMSes Grading…" at bounding box center [1179, 283] width 161 height 27
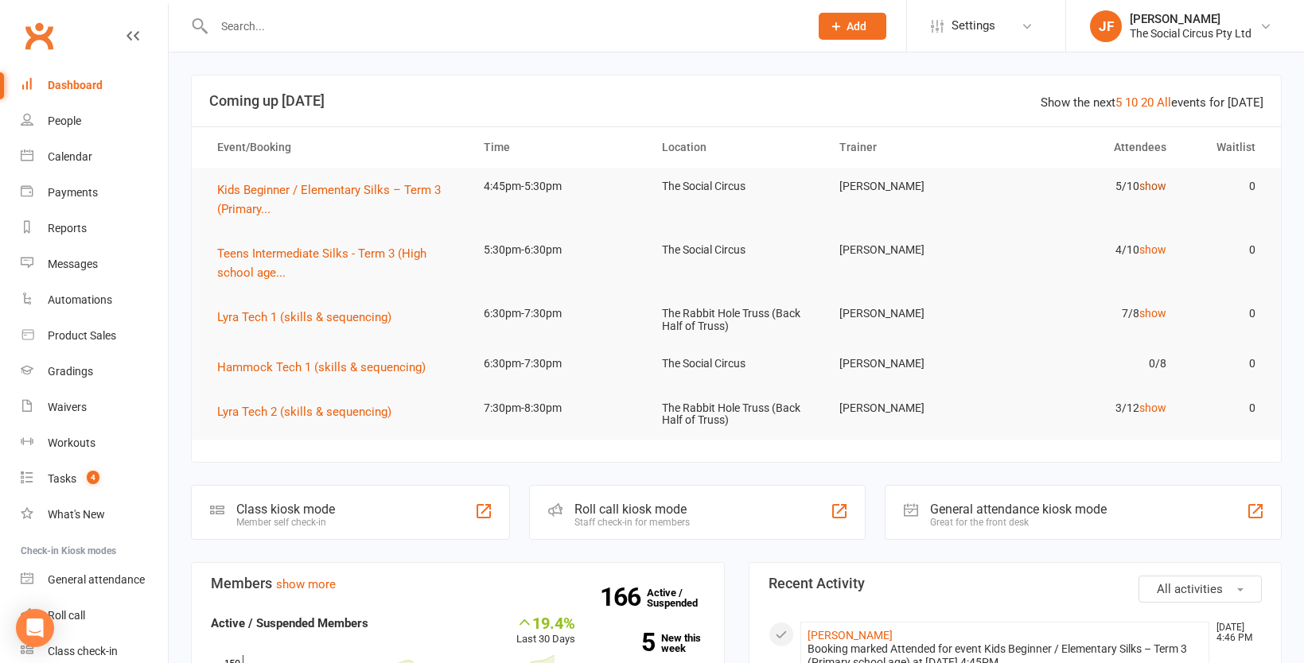
click at [1151, 185] on link "show" at bounding box center [1152, 186] width 27 height 13
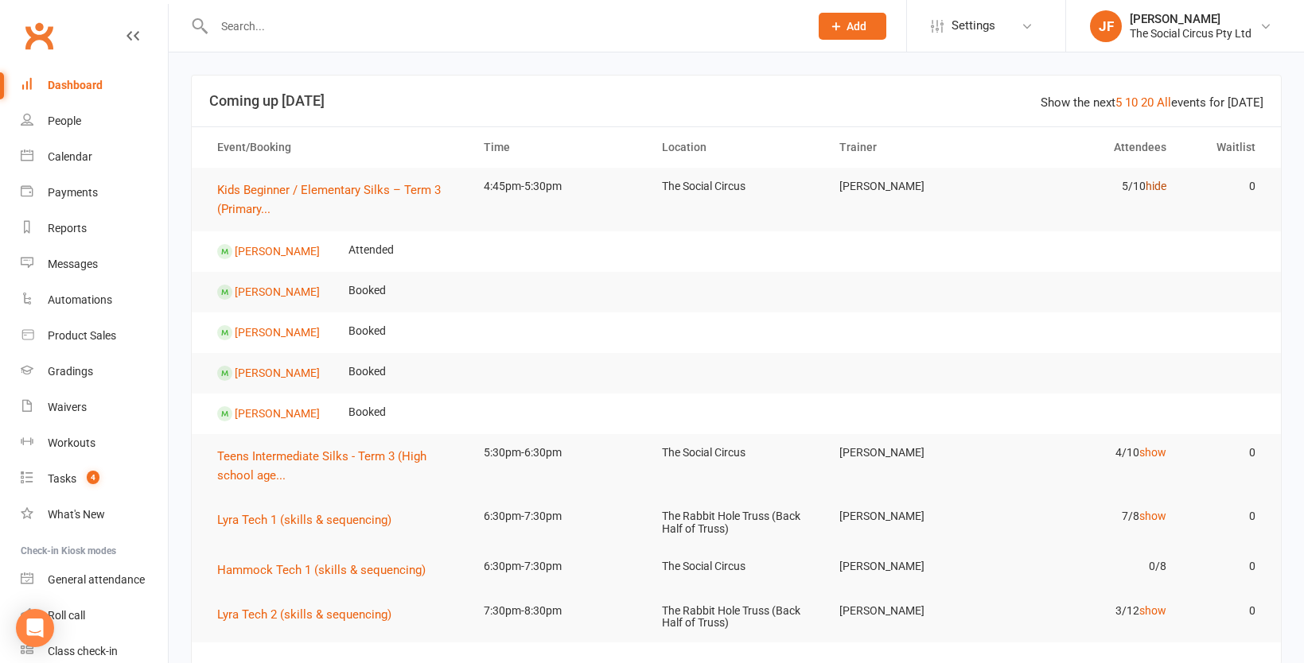
click at [1149, 185] on link "hide" at bounding box center [1156, 186] width 21 height 13
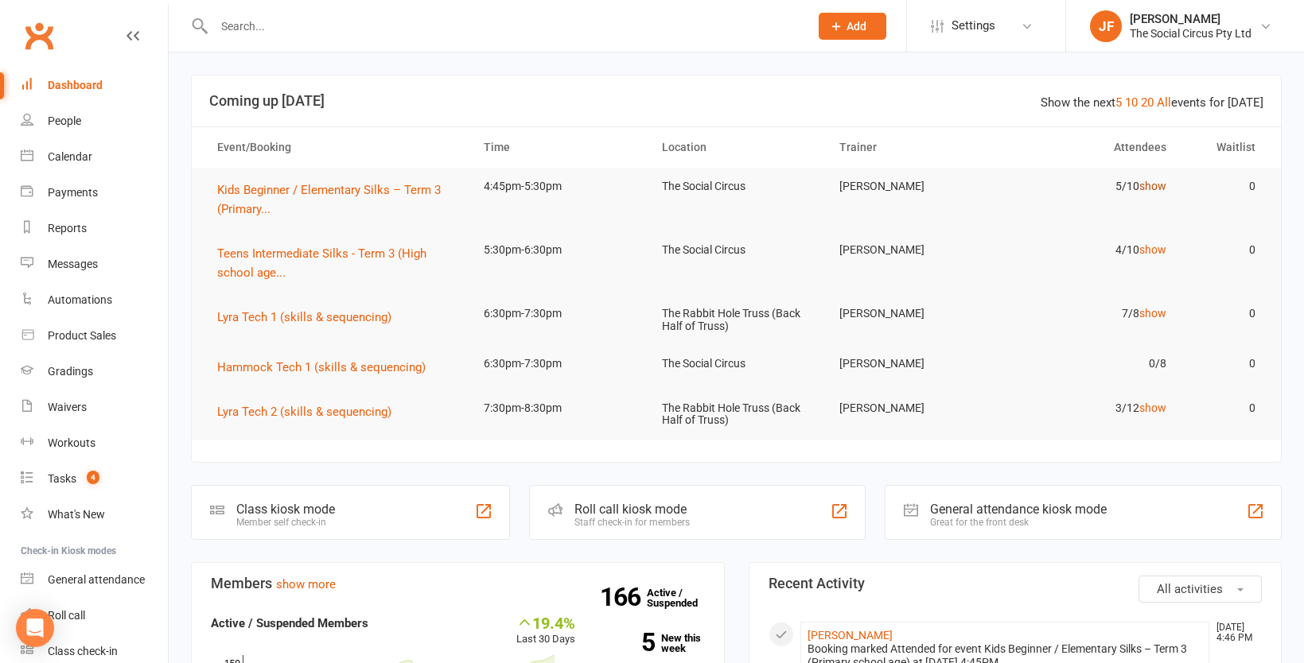
click at [1149, 185] on link "show" at bounding box center [1152, 186] width 27 height 13
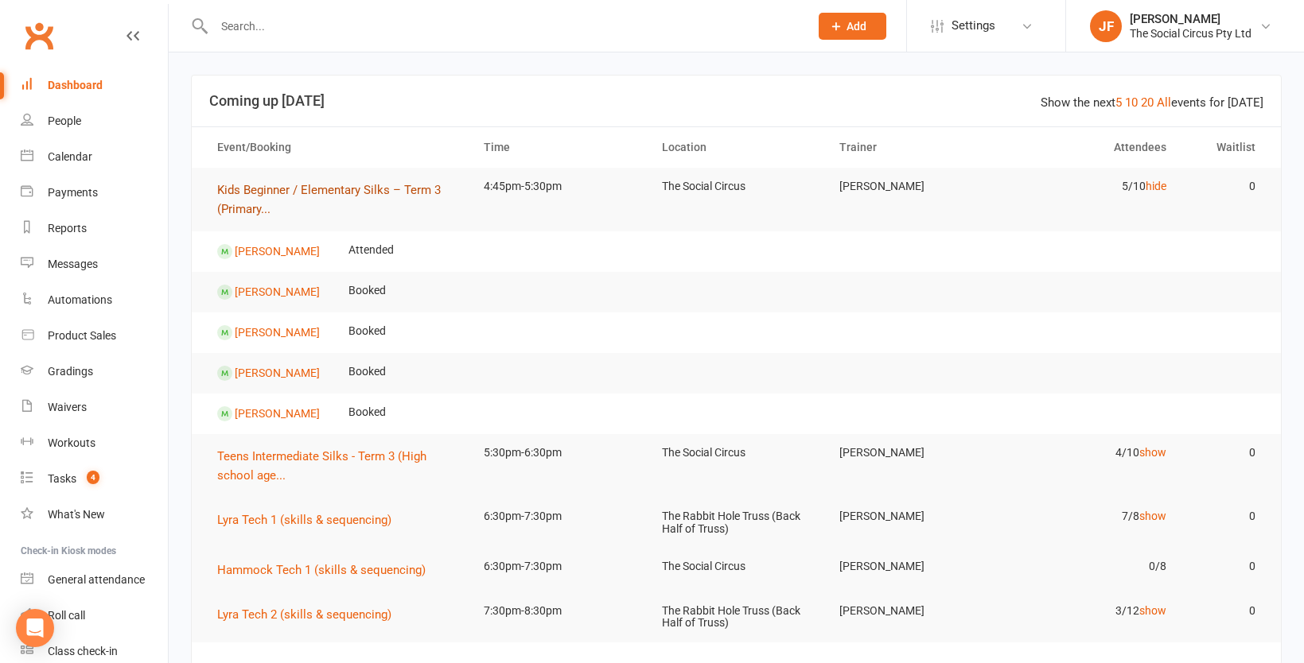
click at [352, 184] on span "Kids Beginner / Elementary Silks – Term 3 (Primary..." at bounding box center [329, 199] width 224 height 33
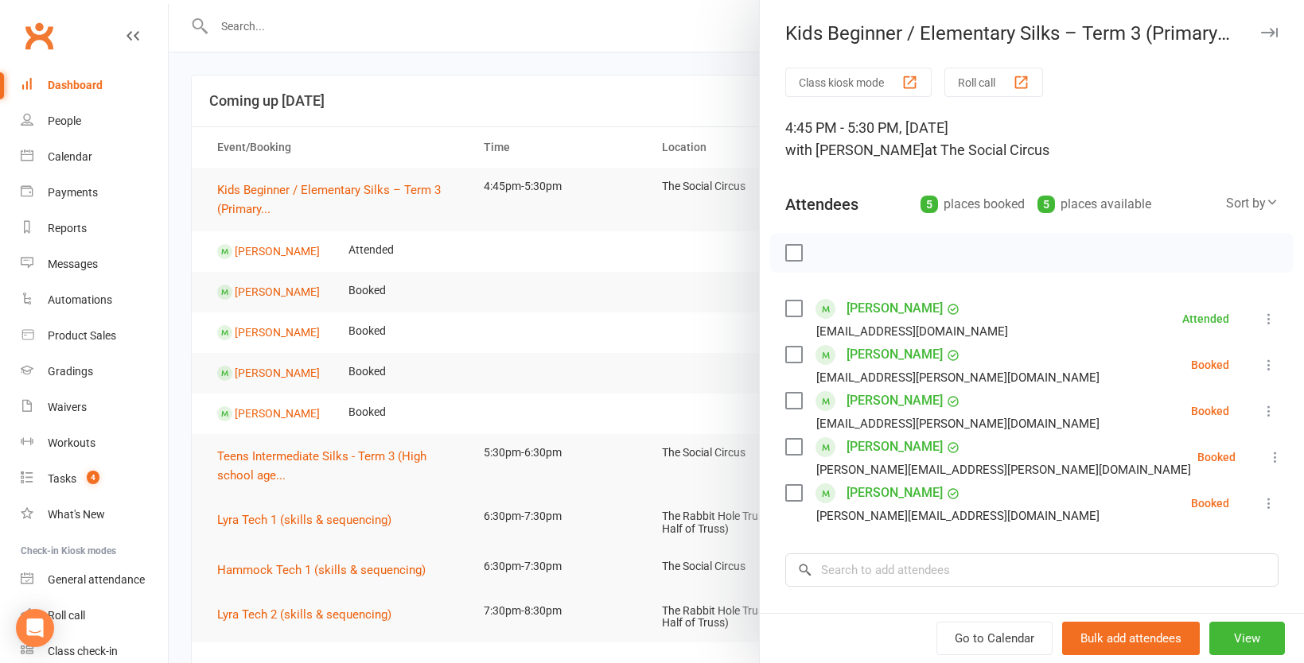
click at [788, 355] on label at bounding box center [793, 355] width 16 height 16
click at [795, 398] on label at bounding box center [793, 401] width 16 height 16
click at [865, 255] on icon "button" at bounding box center [863, 253] width 18 height 18
click at [720, 86] on div at bounding box center [736, 331] width 1135 height 663
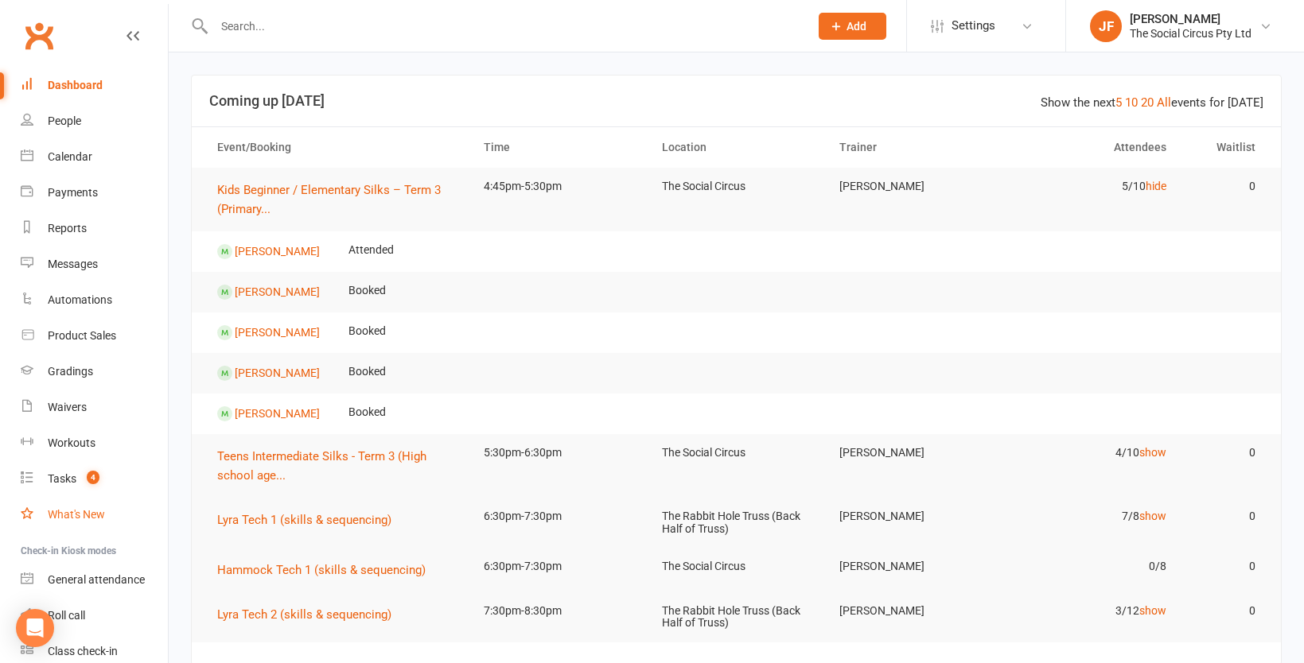
click at [100, 518] on div "What's New" at bounding box center [76, 514] width 57 height 13
